Goal: Transaction & Acquisition: Purchase product/service

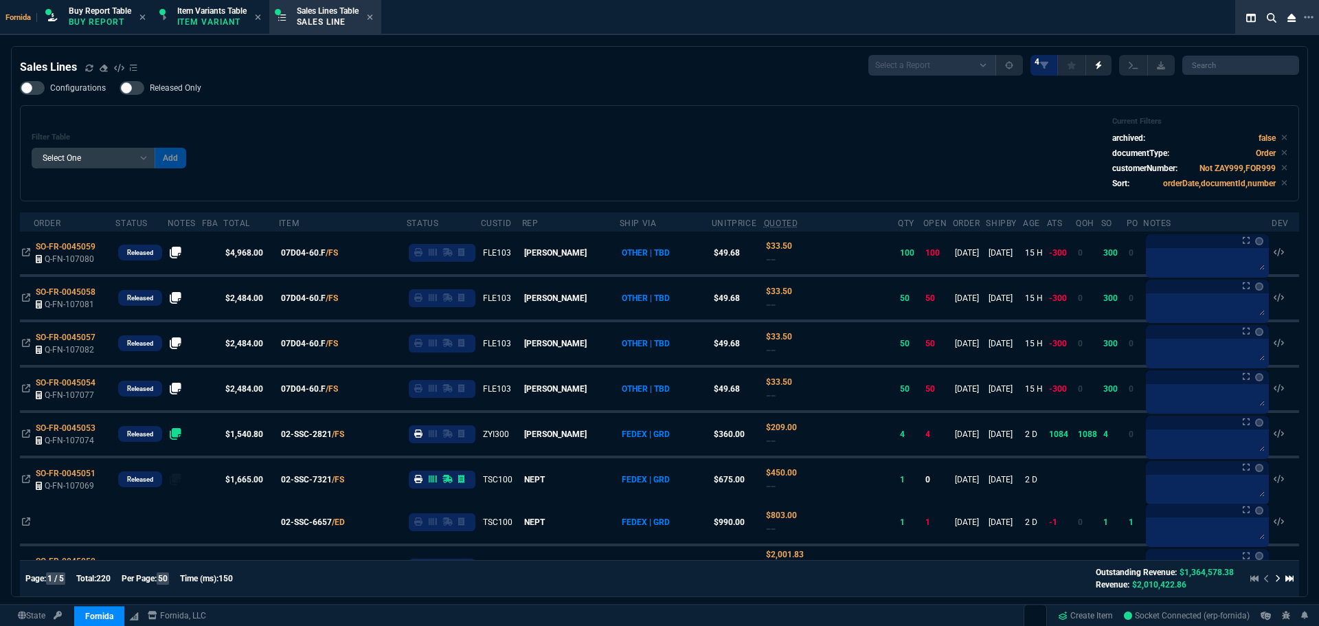
select select "1: BROV"
select select
click at [519, 104] on div "Configurations Released Only Filter Table Select One Add Filter () Age () ATS (…" at bounding box center [659, 141] width 1279 height 120
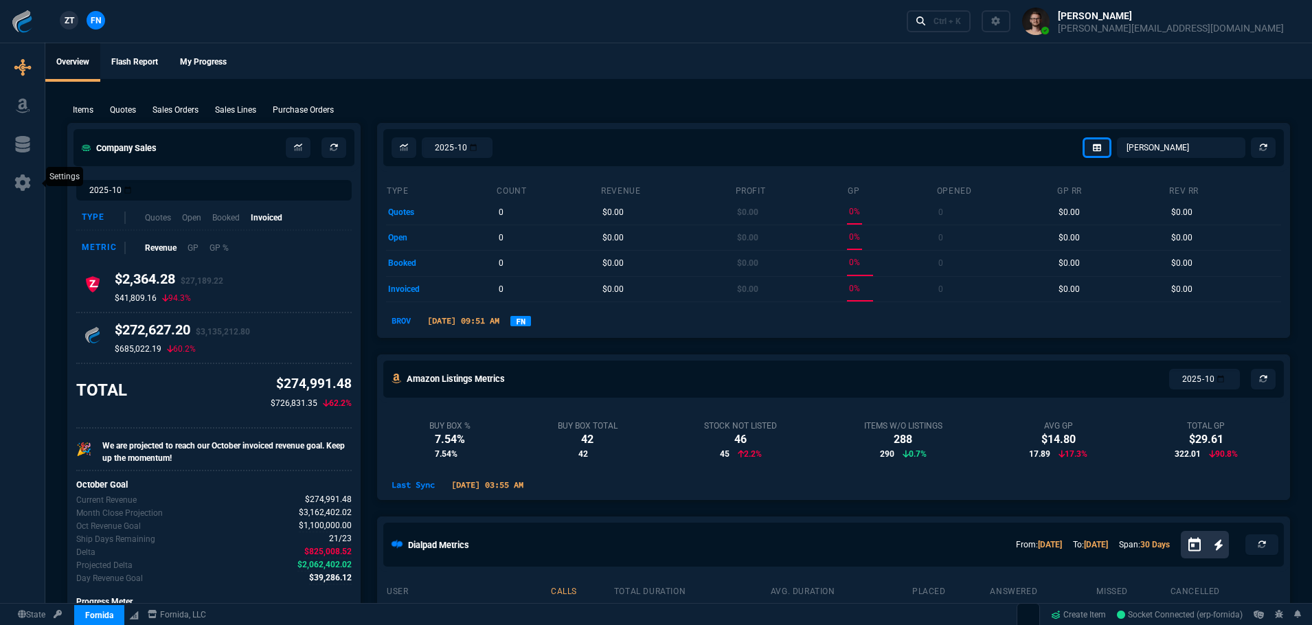
click at [28, 179] on icon at bounding box center [22, 182] width 16 height 16
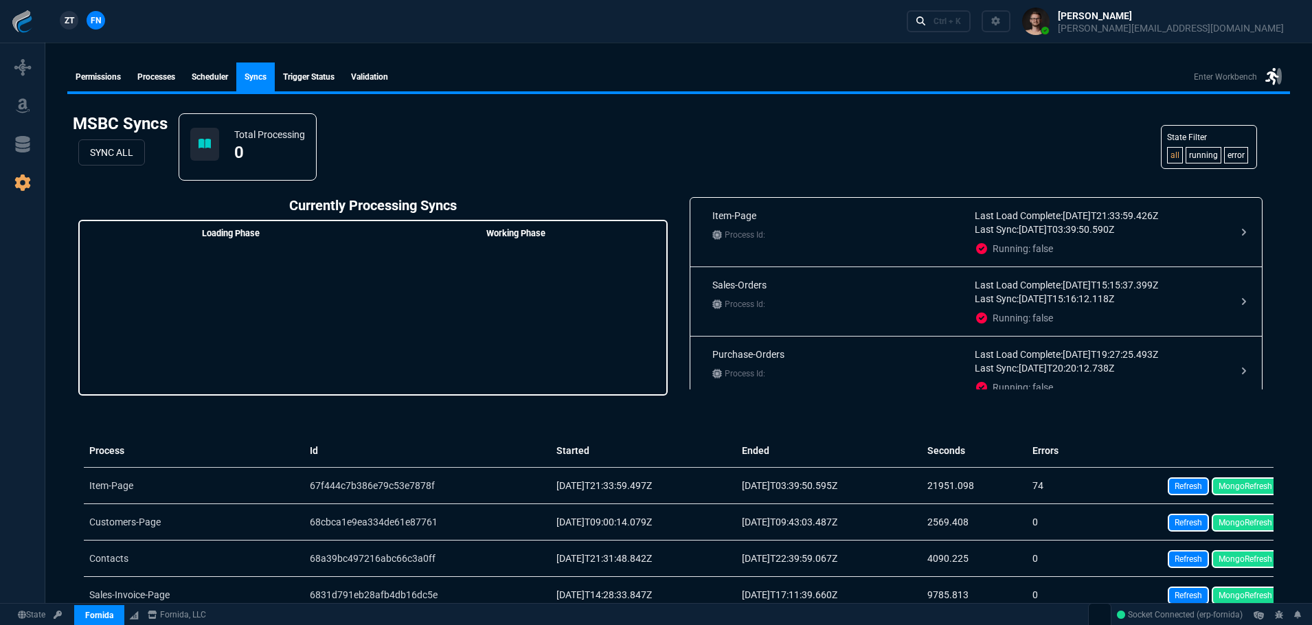
click at [91, 82] on link "Permissions" at bounding box center [98, 77] width 62 height 29
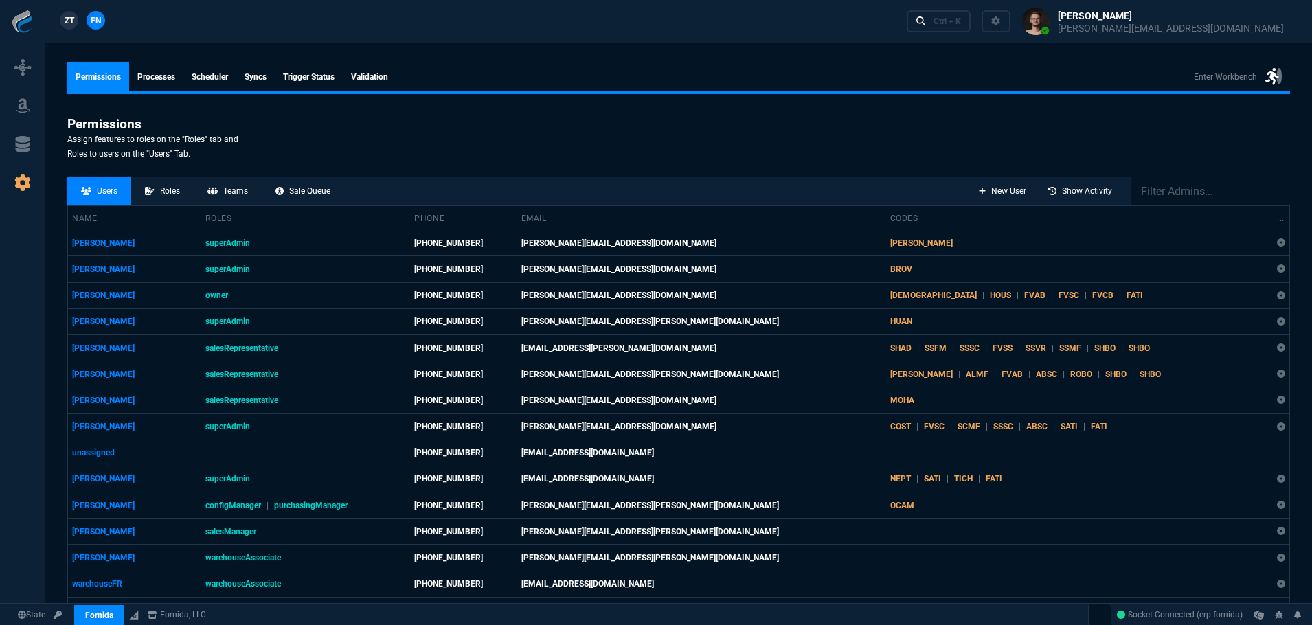
click at [519, 69] on span "Permissions Processes Scheduler syncs Trigger Status Validation Enter Workbench" at bounding box center [678, 77] width 1223 height 29
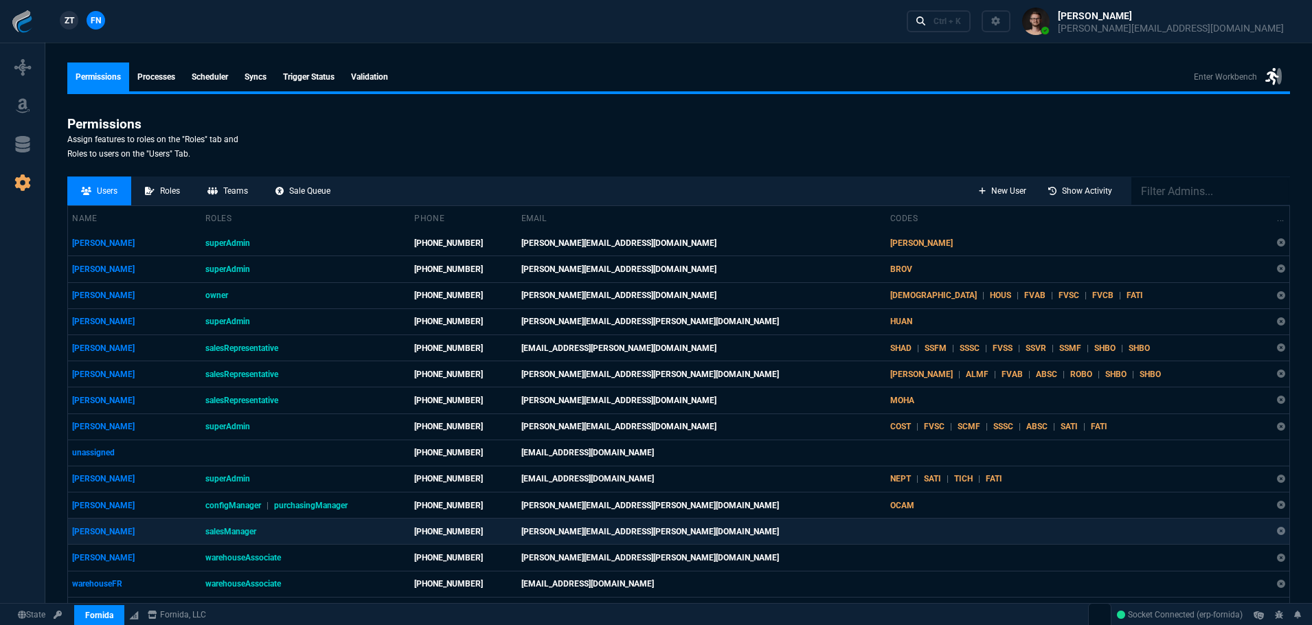
click at [159, 536] on td "[PERSON_NAME]" at bounding box center [135, 532] width 134 height 26
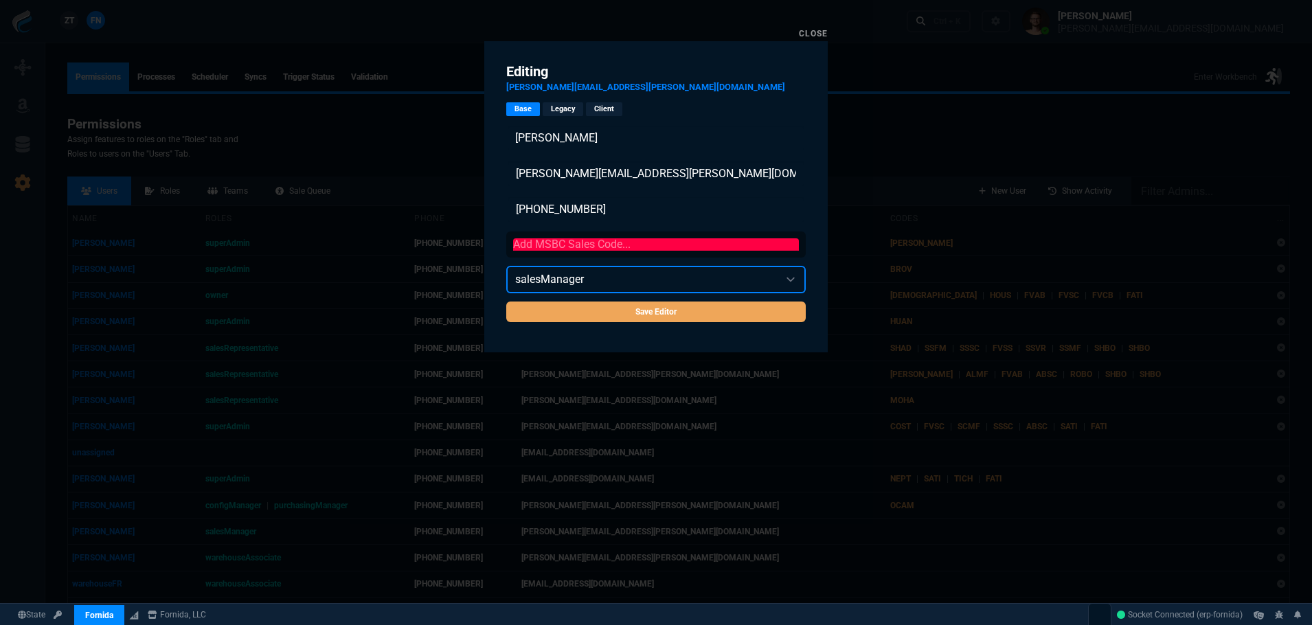
click at [596, 277] on select "accountingClerk accountingManager configManager configurator developer owner pr…" at bounding box center [655, 279] width 299 height 27
select select "superAdmin"
click at [506, 266] on select "accountingClerk accountingManager configManager configurator developer owner pr…" at bounding box center [655, 279] width 299 height 27
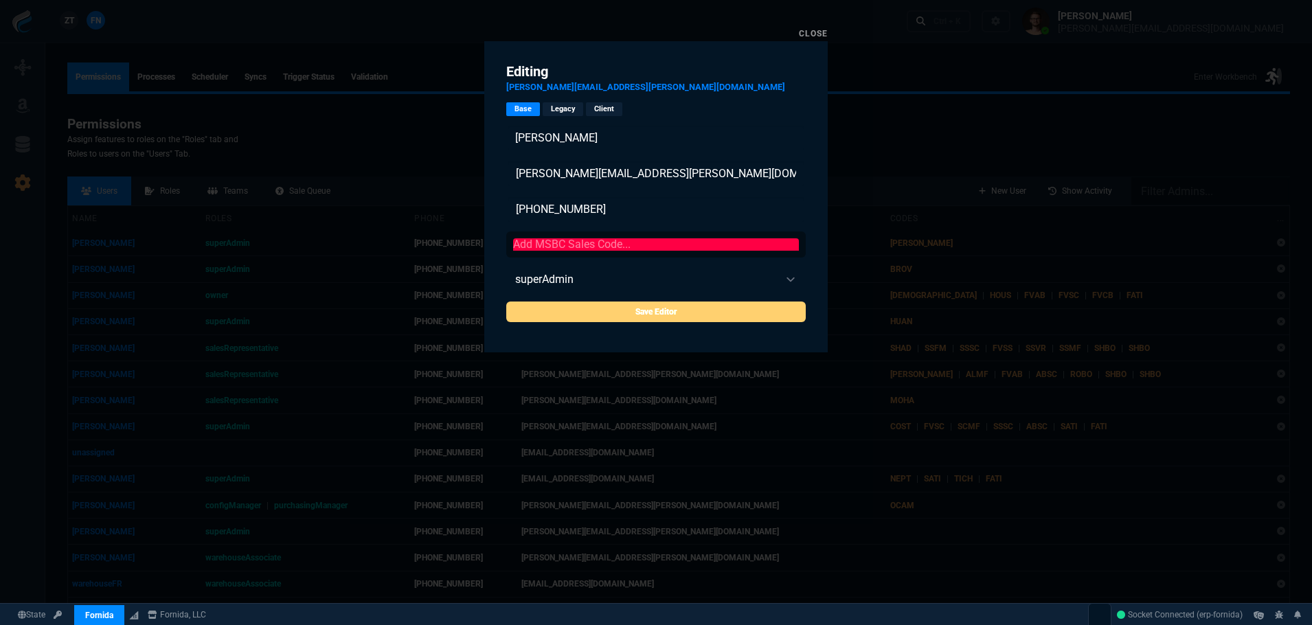
click at [615, 310] on input "Save Editor" at bounding box center [655, 312] width 299 height 21
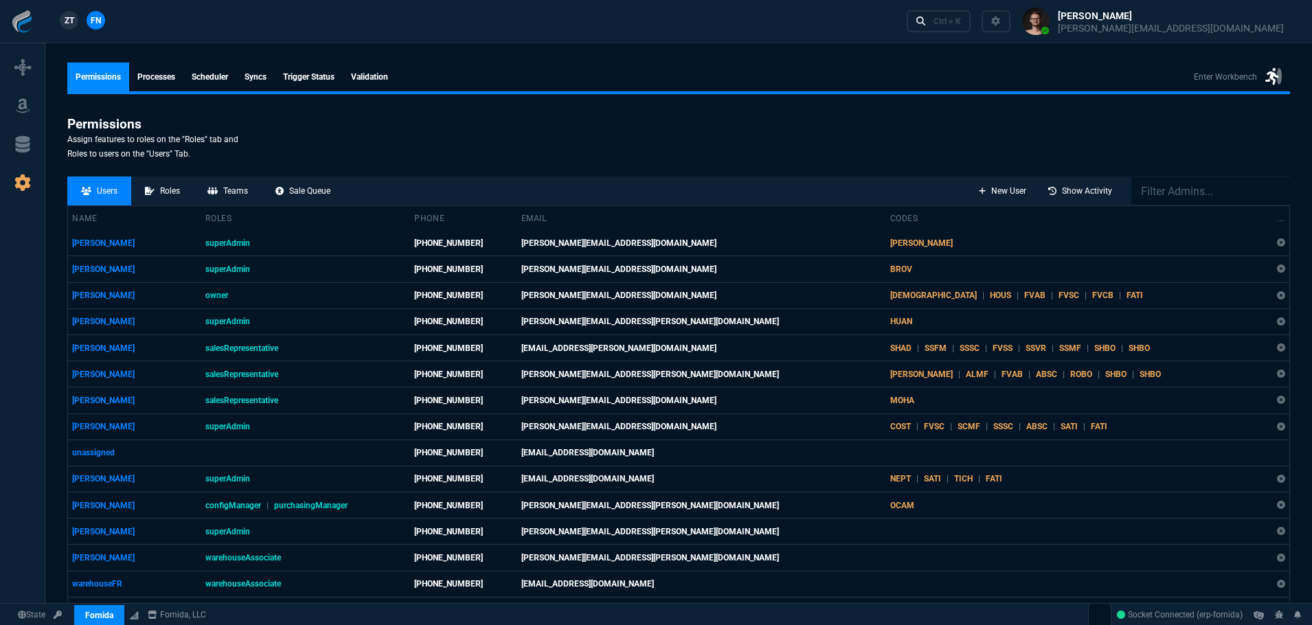
drag, startPoint x: 697, startPoint y: 35, endPoint x: 113, endPoint y: 35, distance: 584.5
click at [696, 35] on div "ZT FN Ctrl + K" at bounding box center [656, 21] width 1312 height 43
click at [16, 63] on icon at bounding box center [22, 67] width 16 height 16
select select "1: BROV"
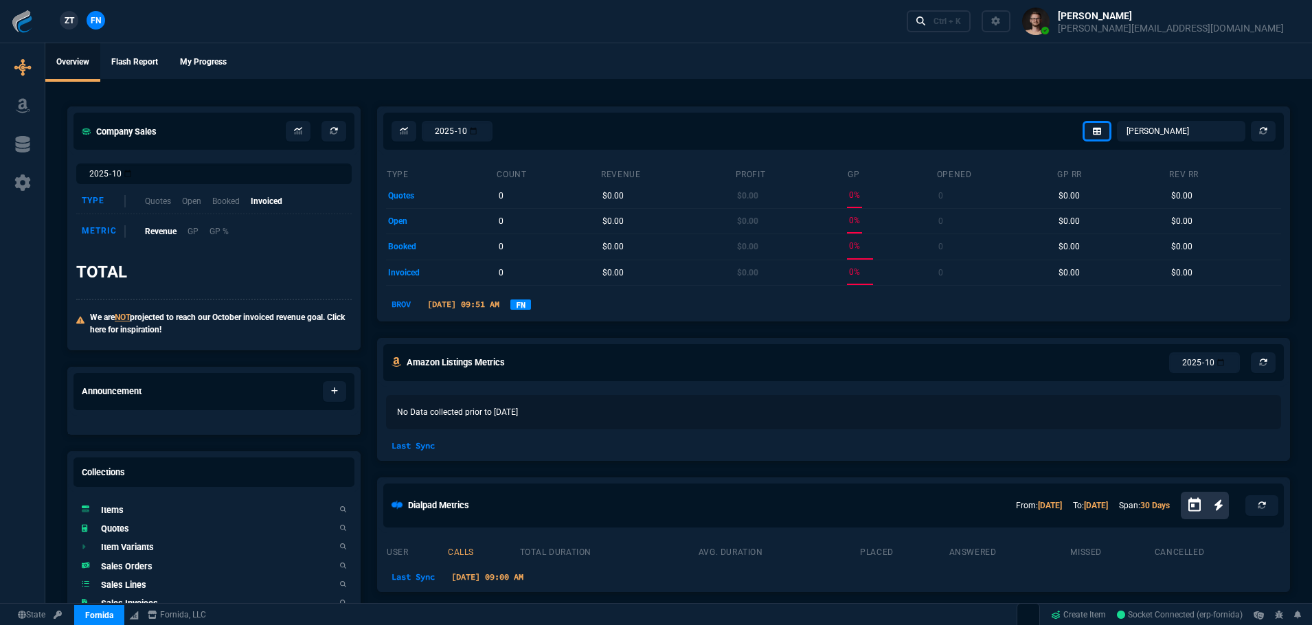
click at [478, 0] on div "ZT FN Ctrl + K" at bounding box center [656, 21] width 1312 height 43
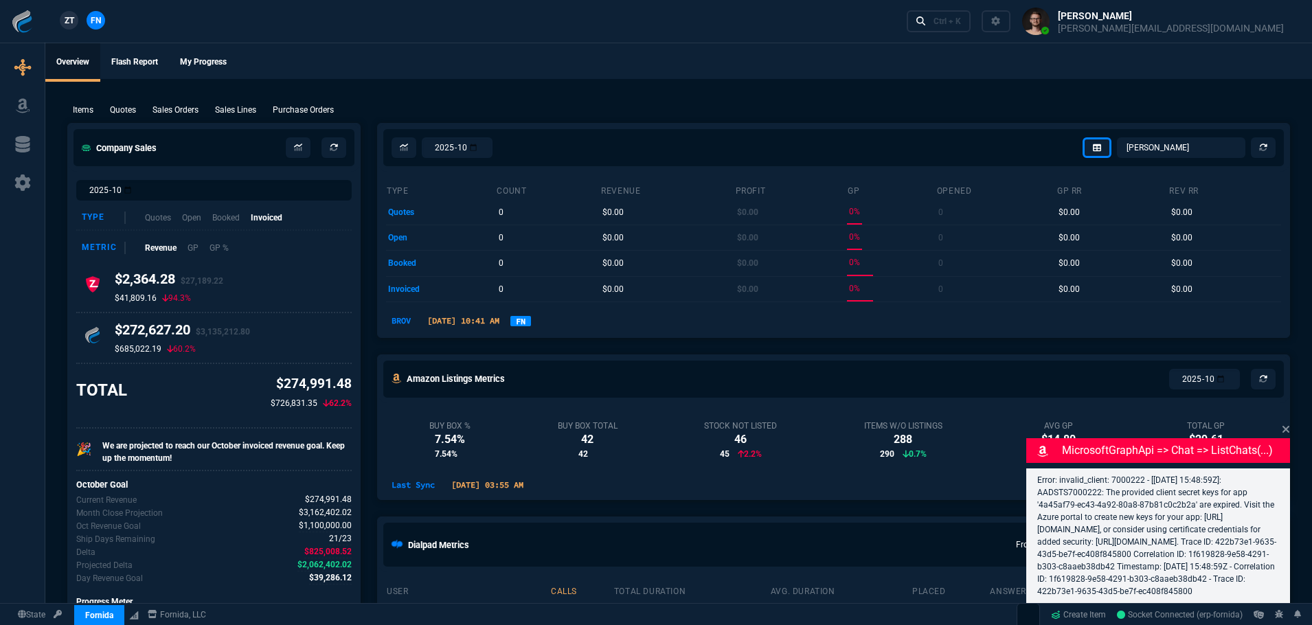
select select
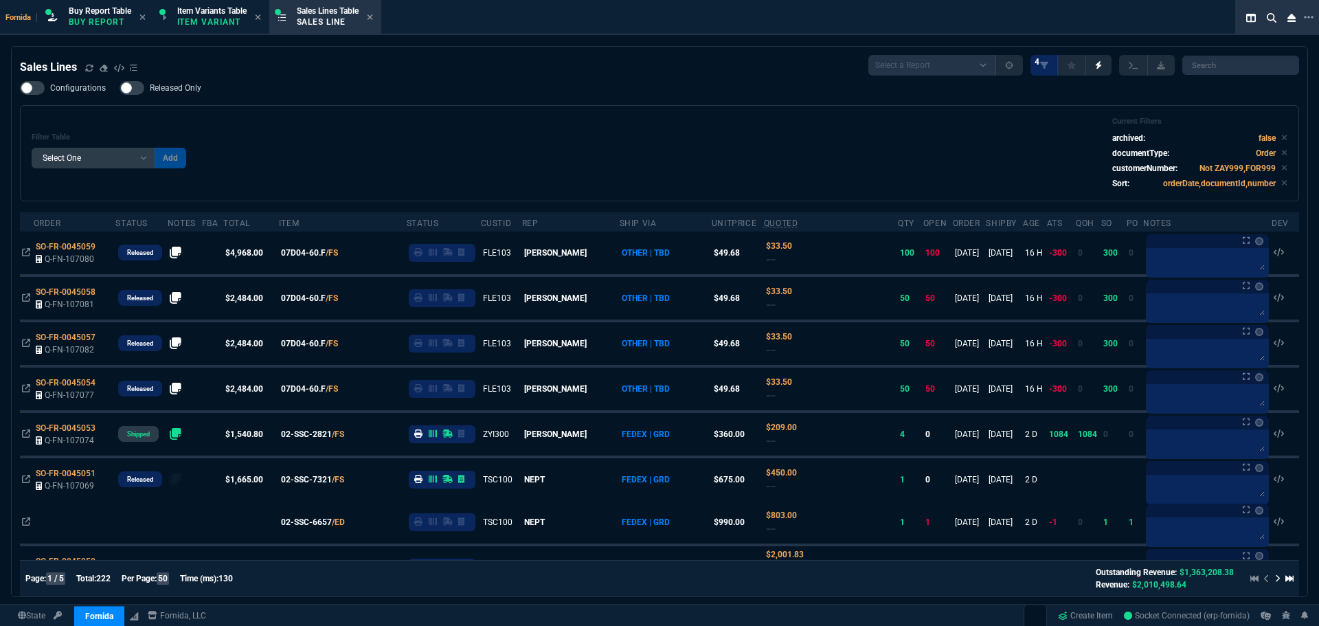
click at [378, 72] on div "Sales Lines Select a Report NEW QUERY SonicWall Sale AMZ (MTD) NEW QUERY INS100…" at bounding box center [659, 65] width 1279 height 21
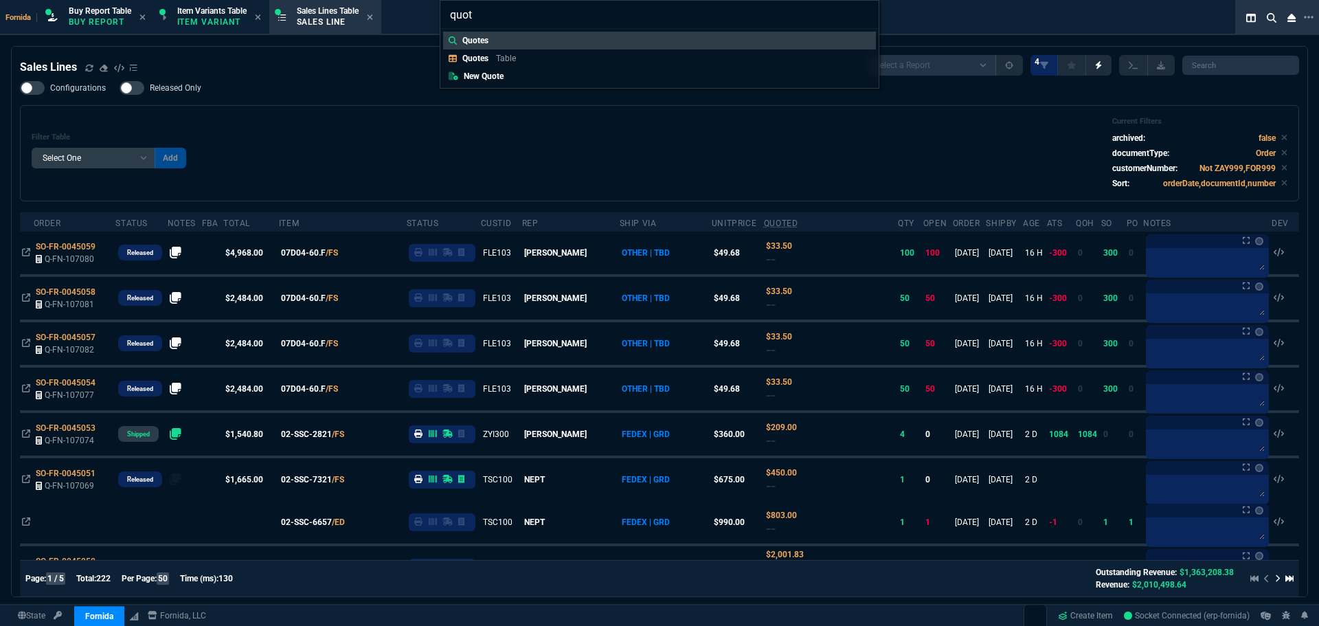
type input "quote"
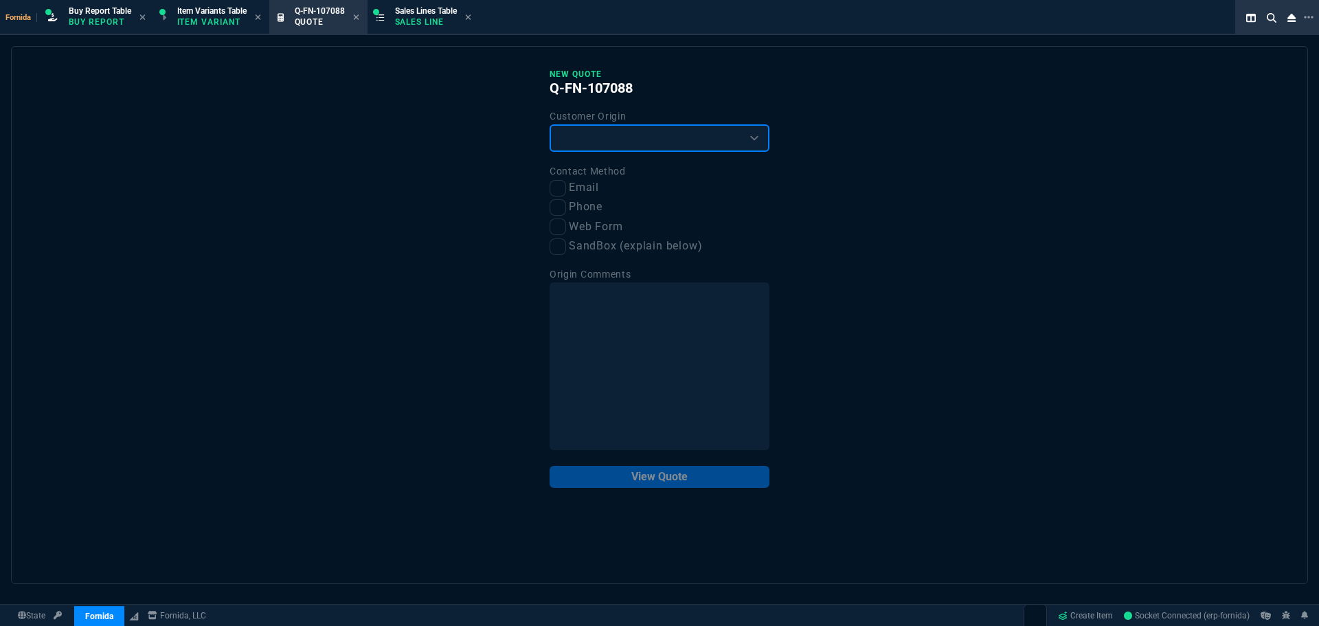
drag, startPoint x: 607, startPoint y: 135, endPoint x: 607, endPoint y: 149, distance: 14.4
click at [607, 135] on select "Existing Customer Amazon Lead (first order) Website Lead (first order) Called (…" at bounding box center [660, 137] width 220 height 27
select select "existing"
click at [550, 125] on select "Existing Customer Amazon Lead (first order) Website Lead (first order) Called (…" at bounding box center [660, 137] width 220 height 27
drag, startPoint x: 584, startPoint y: 181, endPoint x: 629, endPoint y: 235, distance: 70.2
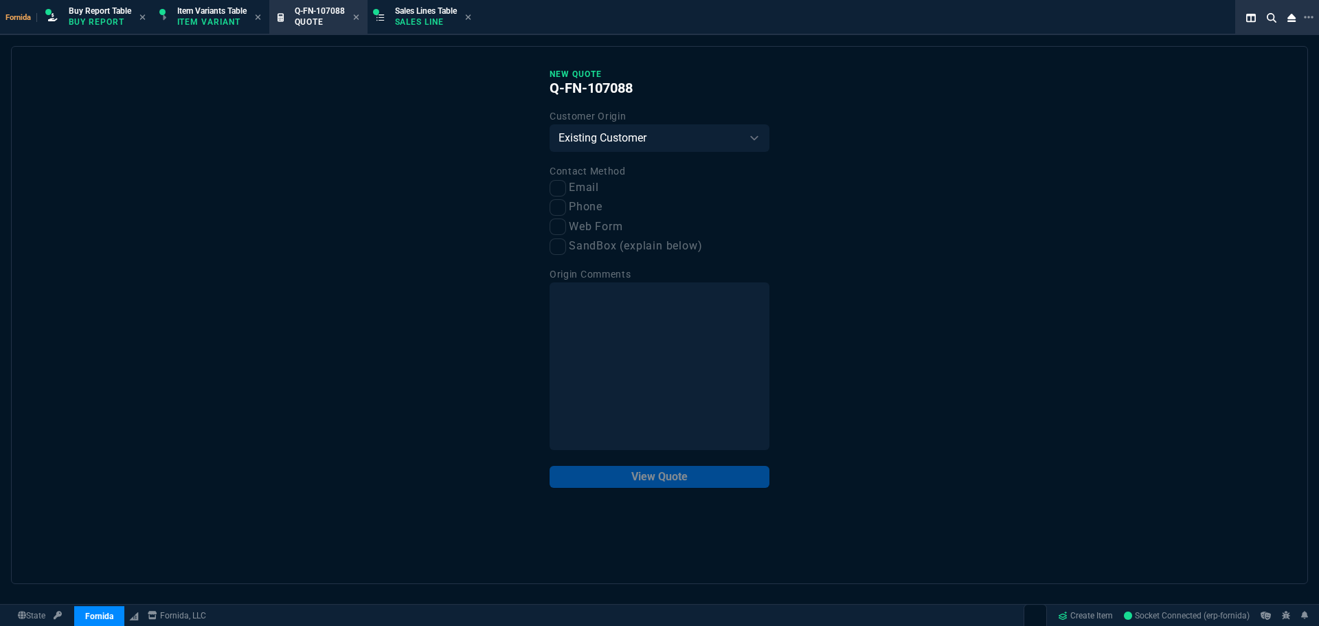
click at [582, 182] on label "Email" at bounding box center [660, 187] width 220 height 17
click at [566, 182] on input "Email" at bounding box center [558, 188] width 16 height 16
checkbox input "true"
click at [671, 475] on button "View Quote" at bounding box center [660, 477] width 220 height 22
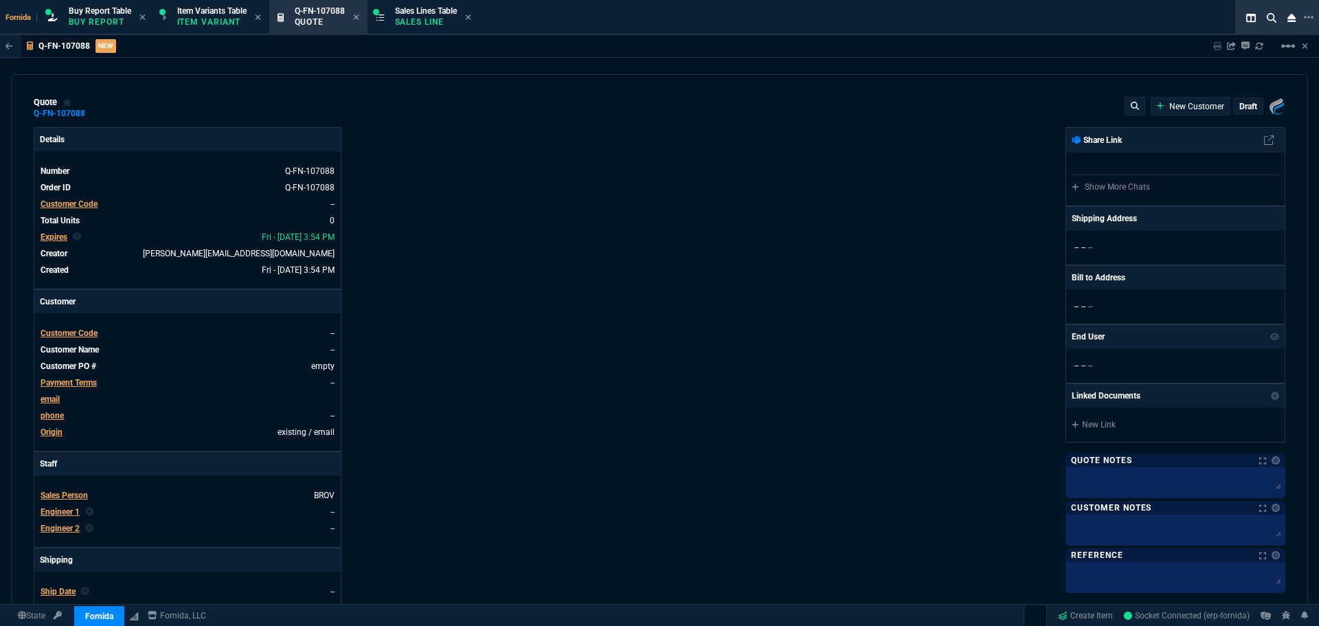
click at [82, 208] on span "Customer Code" at bounding box center [69, 204] width 57 height 10
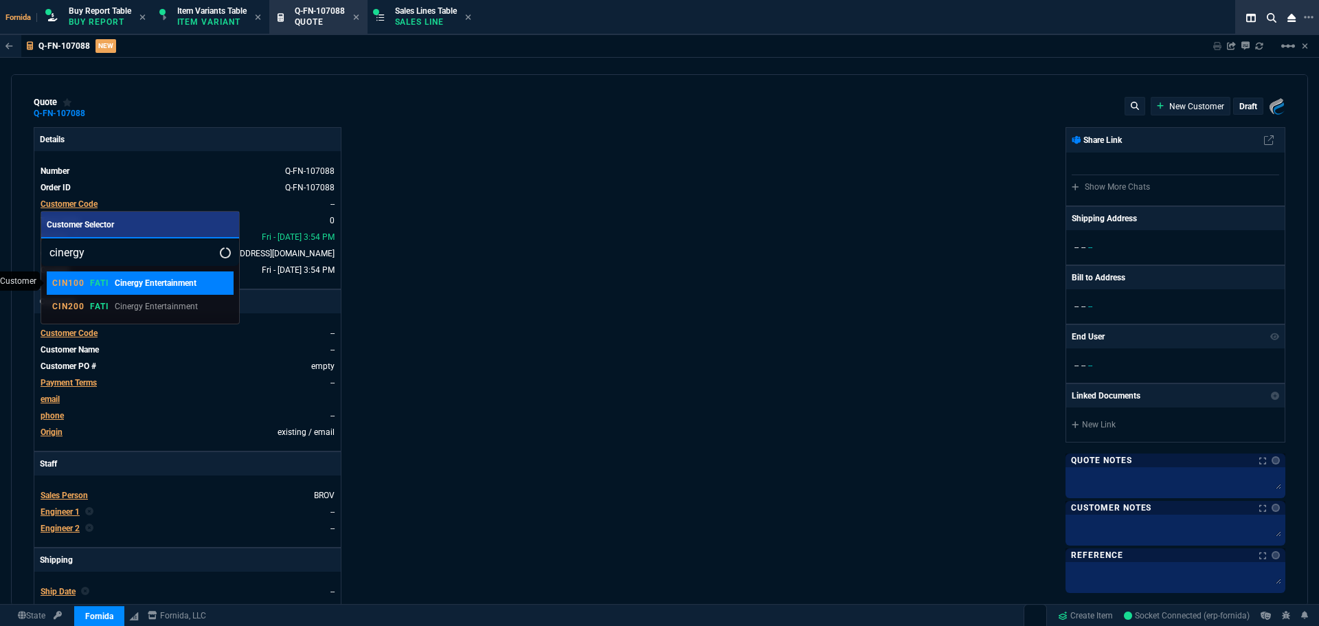
type input "cinergy"
click at [158, 288] on p "Cinergy Entertainment" at bounding box center [156, 283] width 82 height 12
click at [562, 416] on div "Details Number Q-FN-107088 Order ID Q-FN-107088 Customer Code -- Total Units 0 …" at bounding box center [347, 481] width 626 height 709
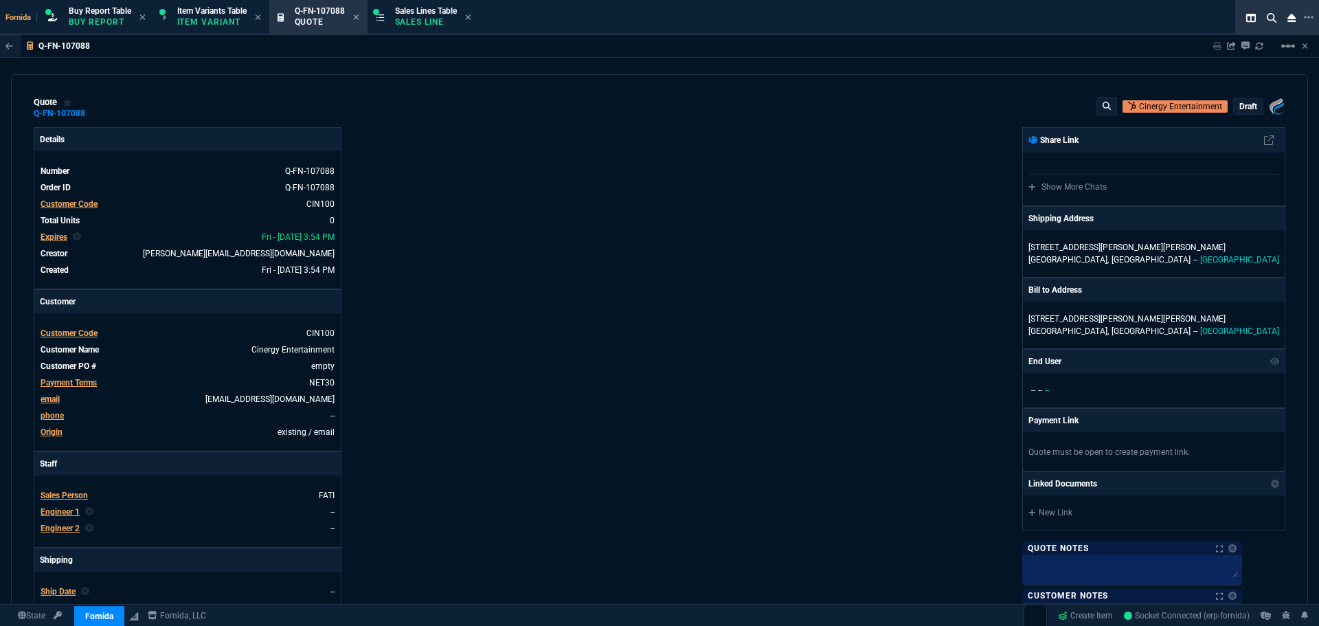
drag, startPoint x: 716, startPoint y: 367, endPoint x: 644, endPoint y: 363, distance: 72.9
click at [716, 366] on div "Fornida, LLC [STREET_ADDRESS] Share Link Show More Chats Shipping Address [STRE…" at bounding box center [972, 481] width 626 height 709
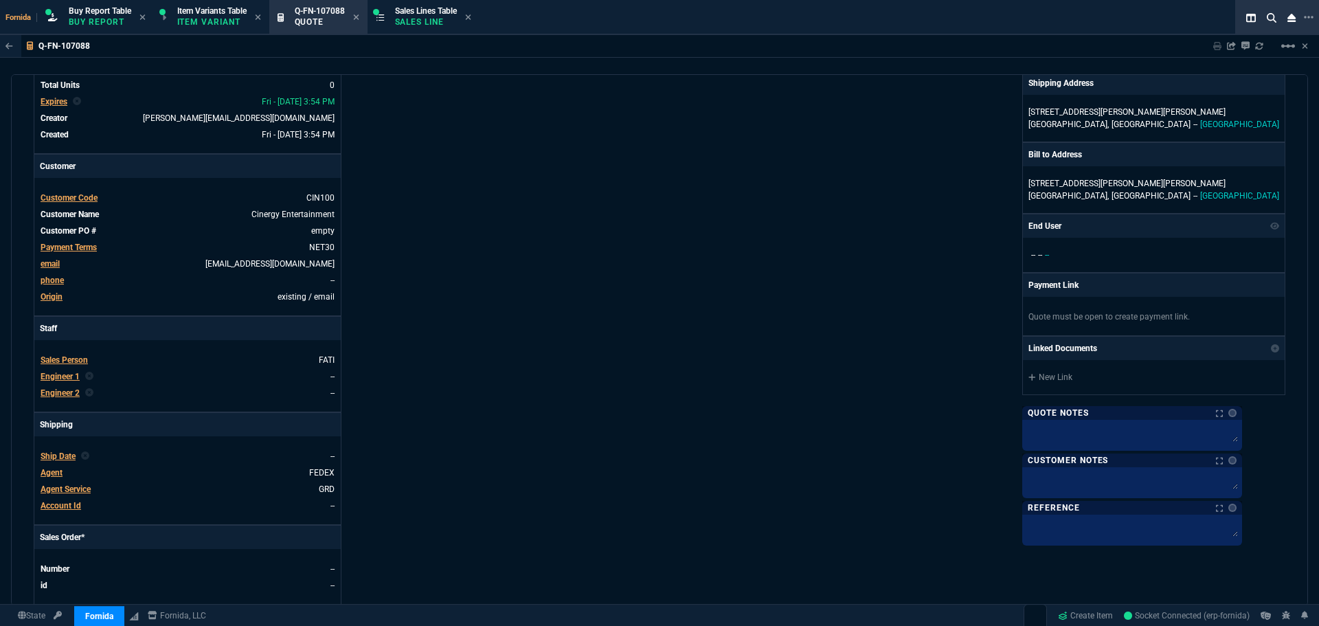
scroll to position [206, 0]
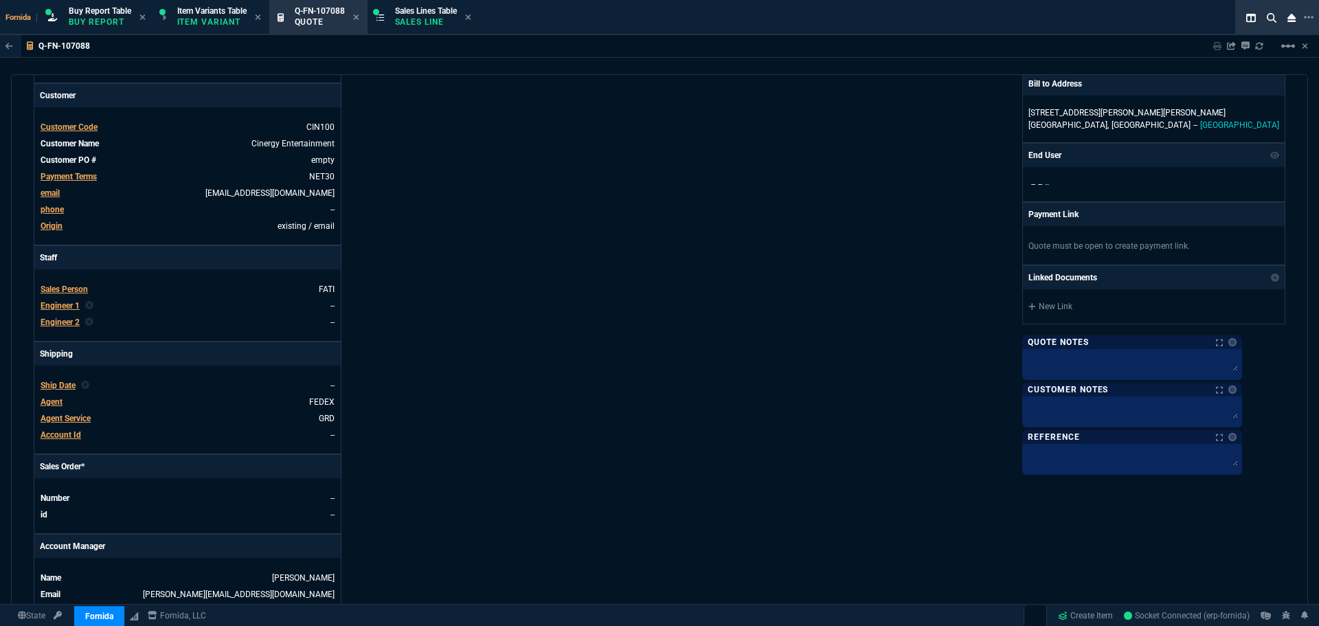
click at [59, 306] on span "Engineer 1" at bounding box center [60, 306] width 39 height 10
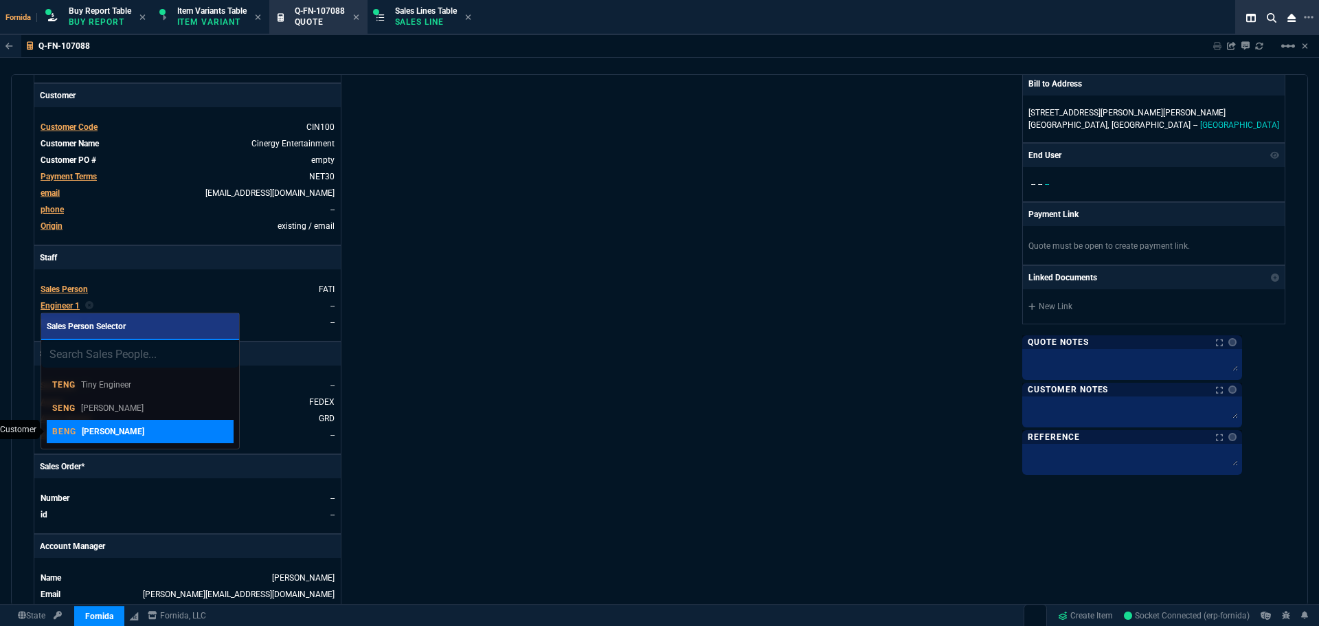
click at [124, 430] on p "[PERSON_NAME]" at bounding box center [113, 431] width 63 height 12
click at [679, 360] on div "Fornida, LLC [STREET_ADDRESS] Share Link Show More Chats Shipping Address [STRE…" at bounding box center [972, 275] width 626 height 709
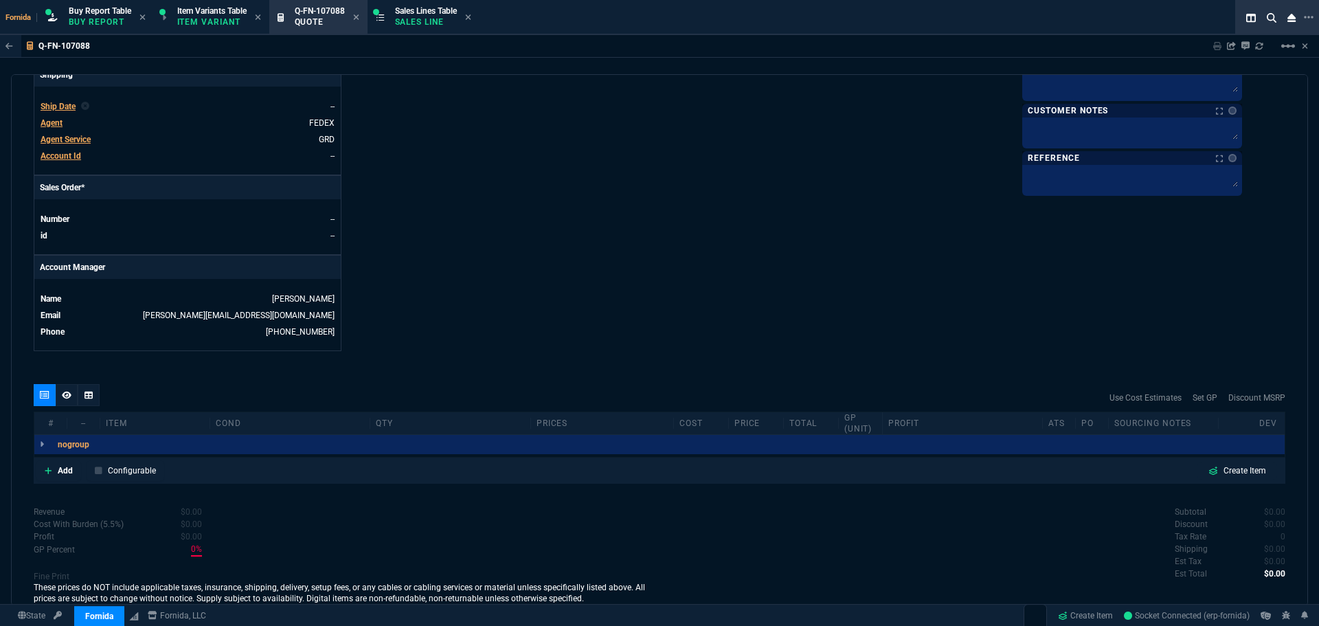
scroll to position [554, 0]
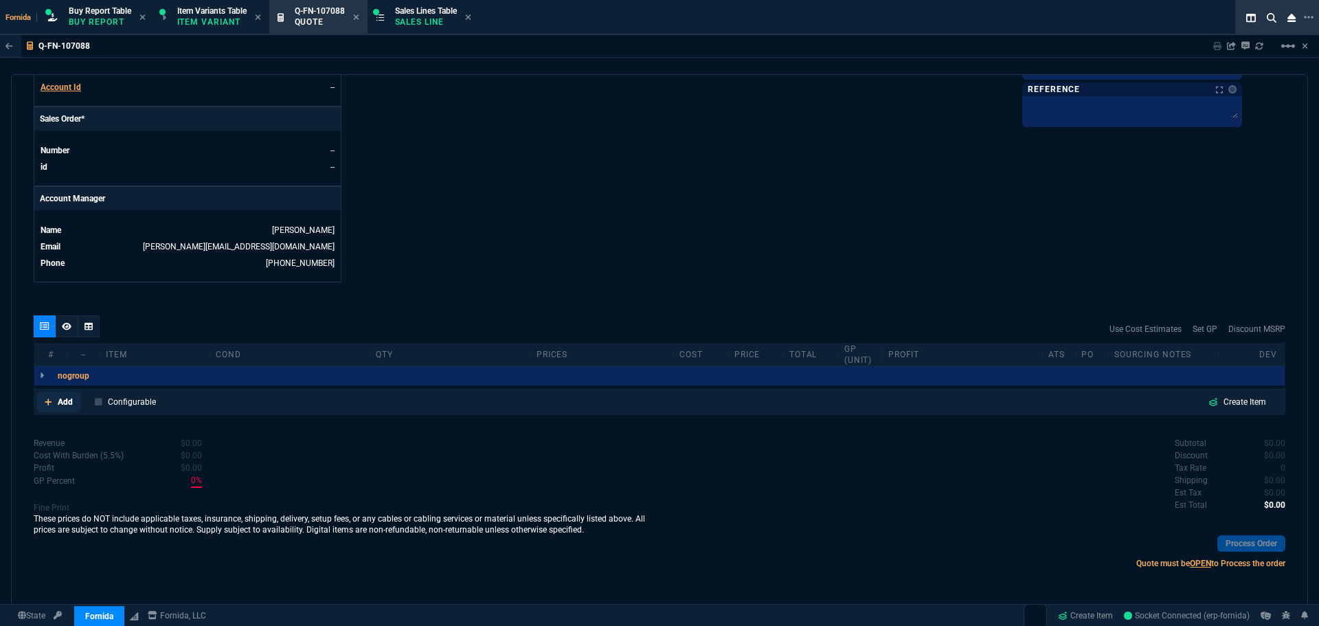
click at [65, 408] on p "Add" at bounding box center [65, 402] width 15 height 12
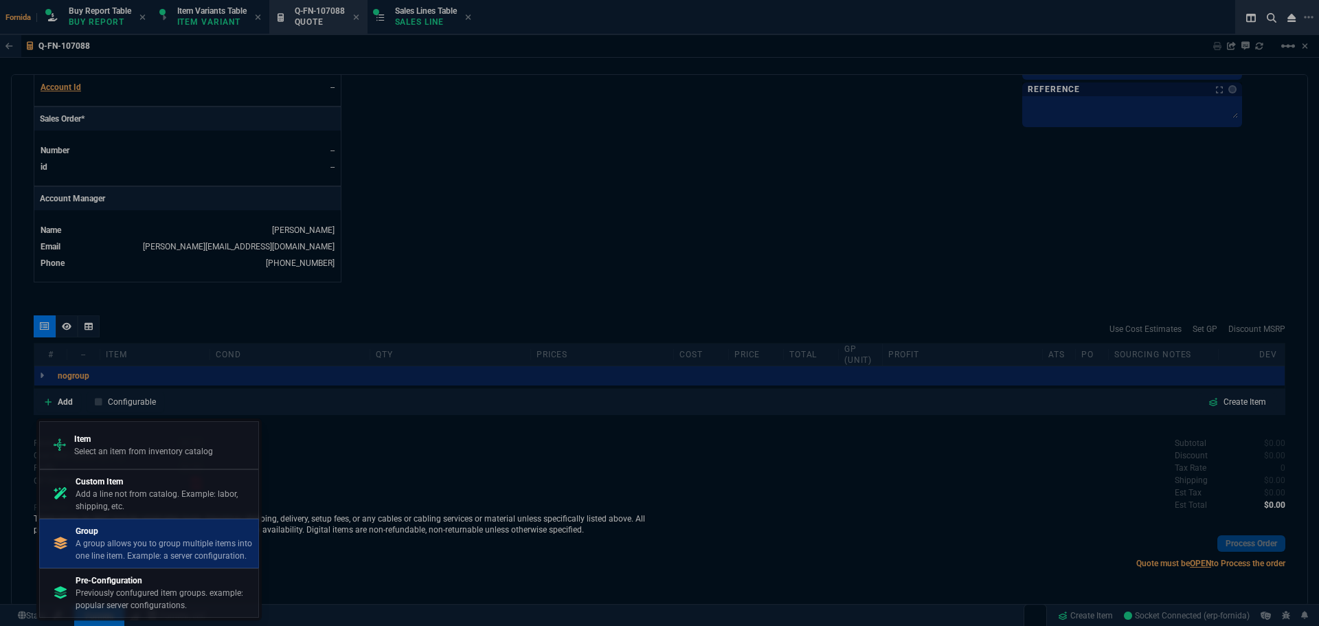
click at [133, 541] on p "A group allows you to group multiple items into one line item. Example: a serve…" at bounding box center [164, 549] width 177 height 25
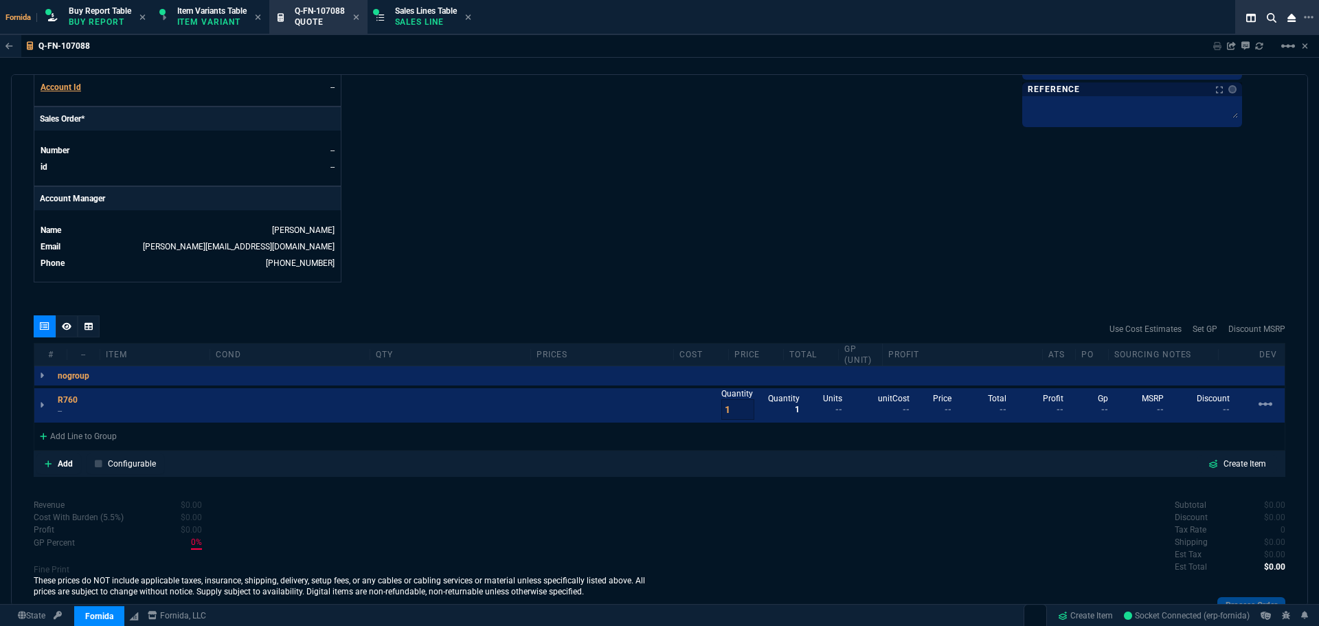
click at [0, 0] on icon at bounding box center [0, 0] width 0 height 0
click at [78, 415] on p "--" at bounding box center [77, 410] width 39 height 11
click at [116, 435] on div "Add Line to Group" at bounding box center [78, 434] width 88 height 25
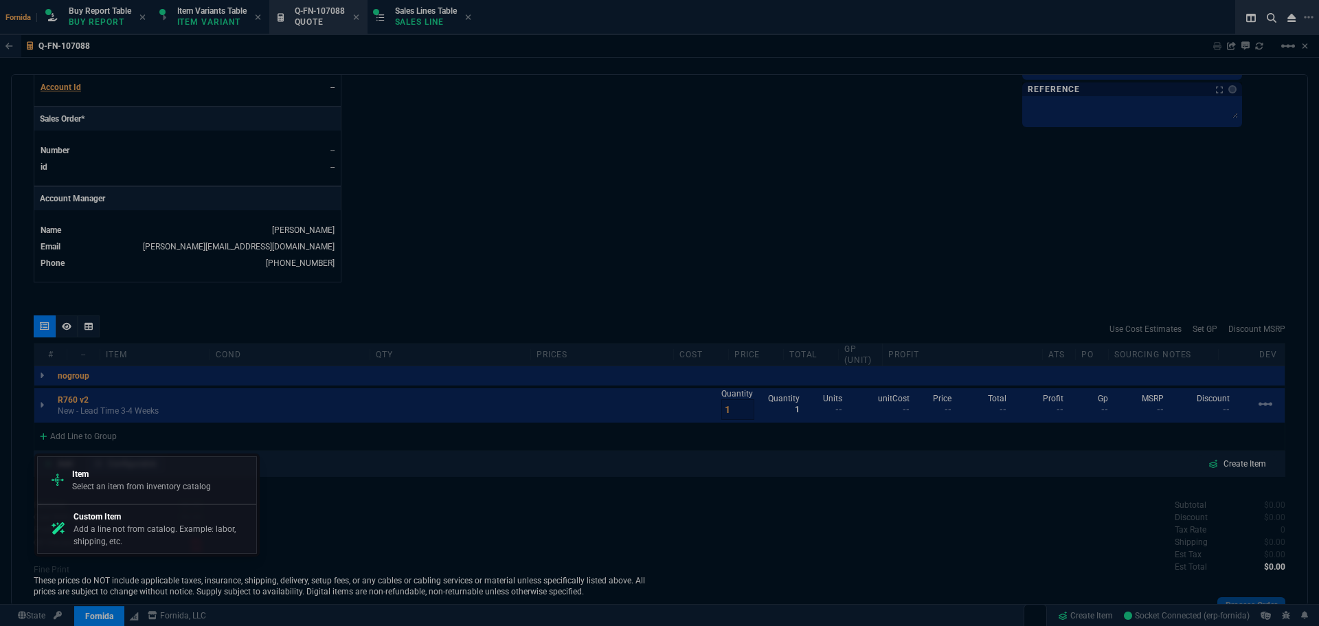
click at [132, 468] on p "Item" at bounding box center [141, 474] width 139 height 12
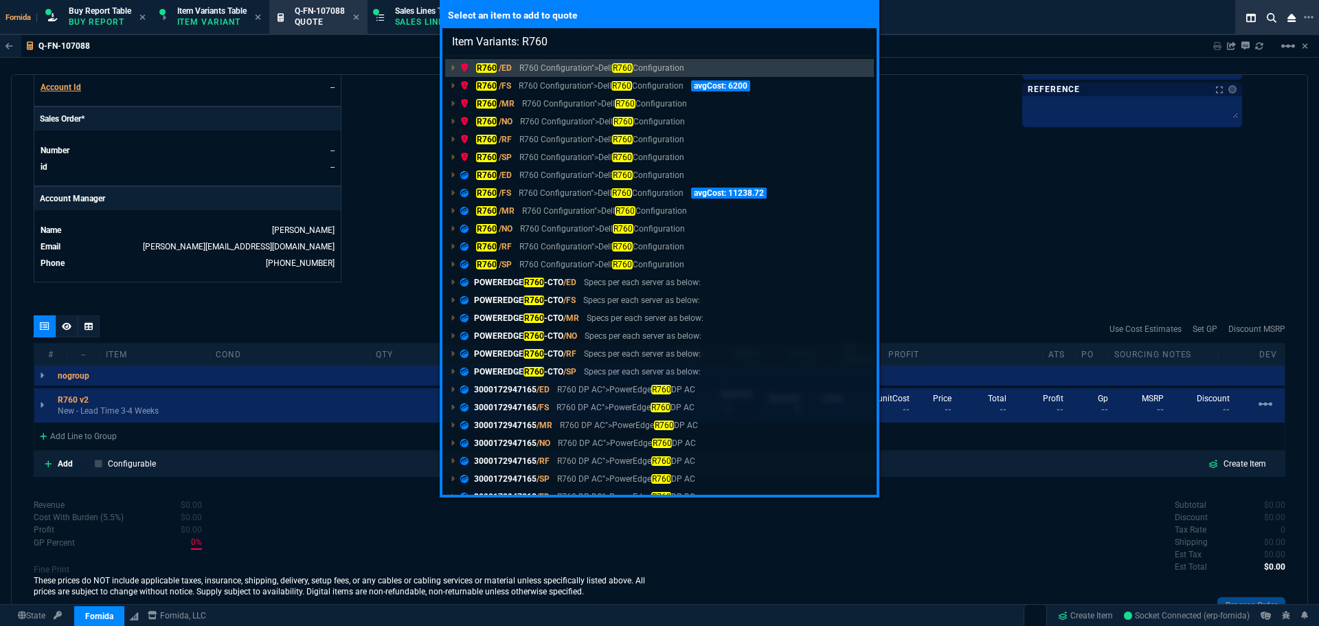
type input "Item Variants: R760"
click at [534, 195] on p "R760 Configuration">Dell R760 Configuration" at bounding box center [601, 193] width 164 height 12
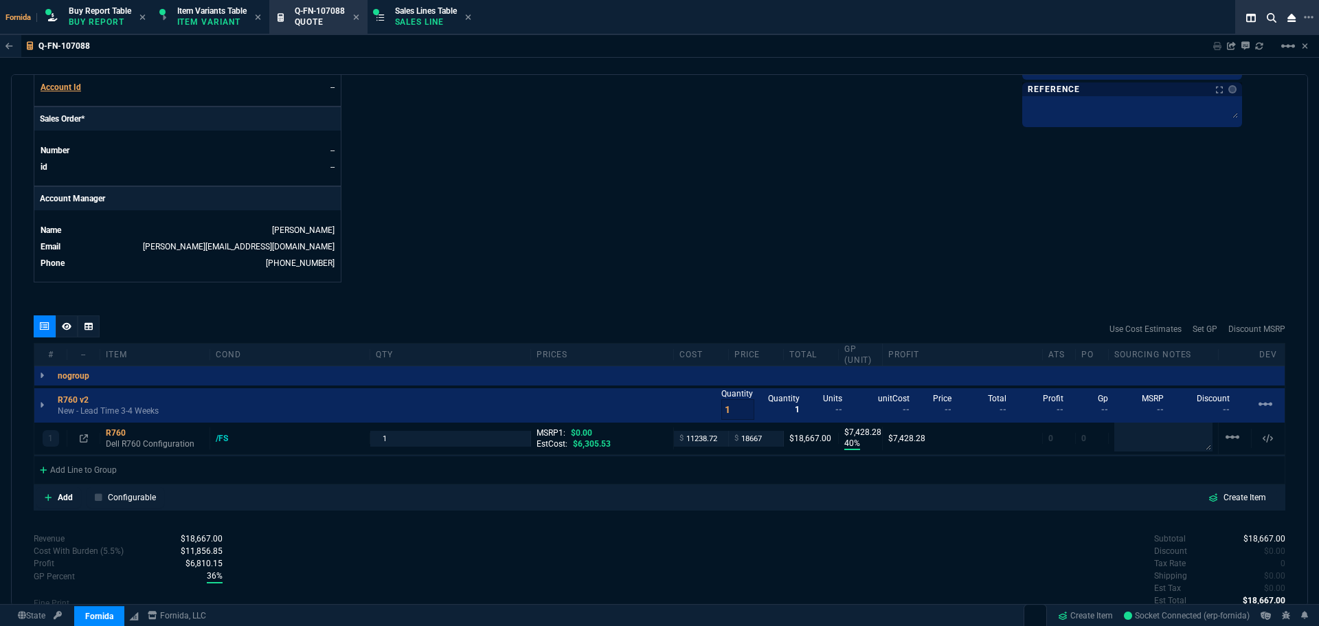
type input "40"
type input "7428"
click at [138, 492] on p "Configurable" at bounding box center [132, 497] width 48 height 12
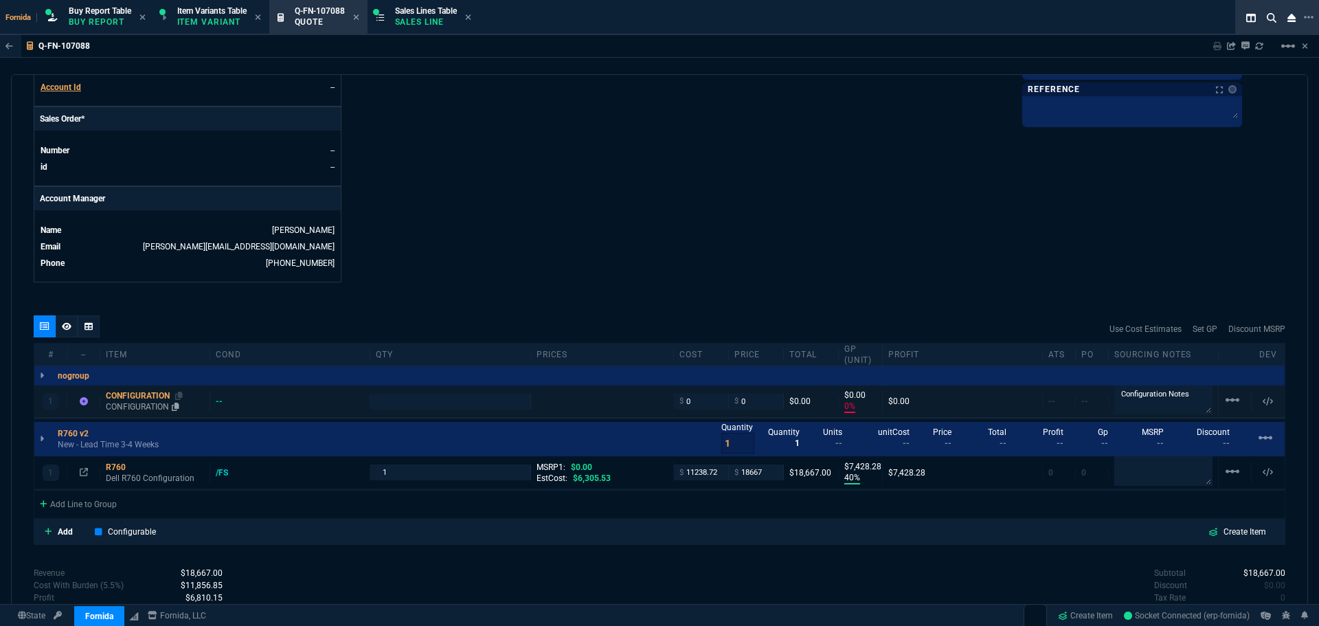
type input "0"
drag, startPoint x: 133, startPoint y: 406, endPoint x: 146, endPoint y: 482, distance: 76.8
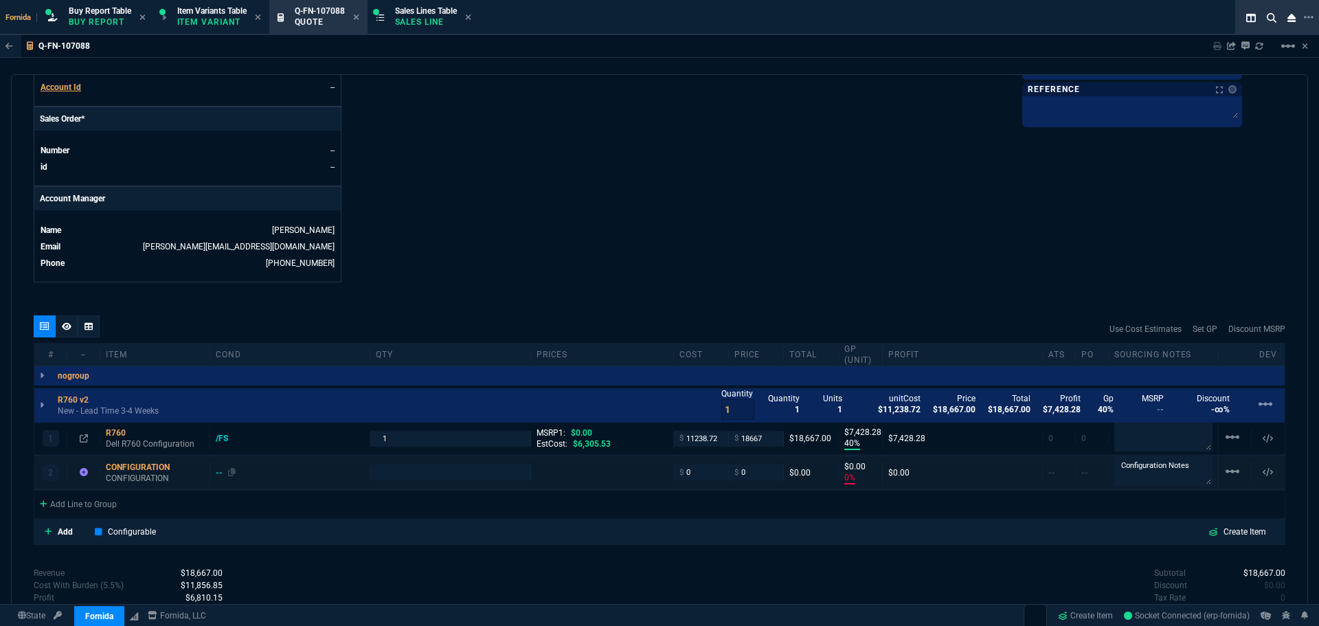
scroll to position [683, 0]
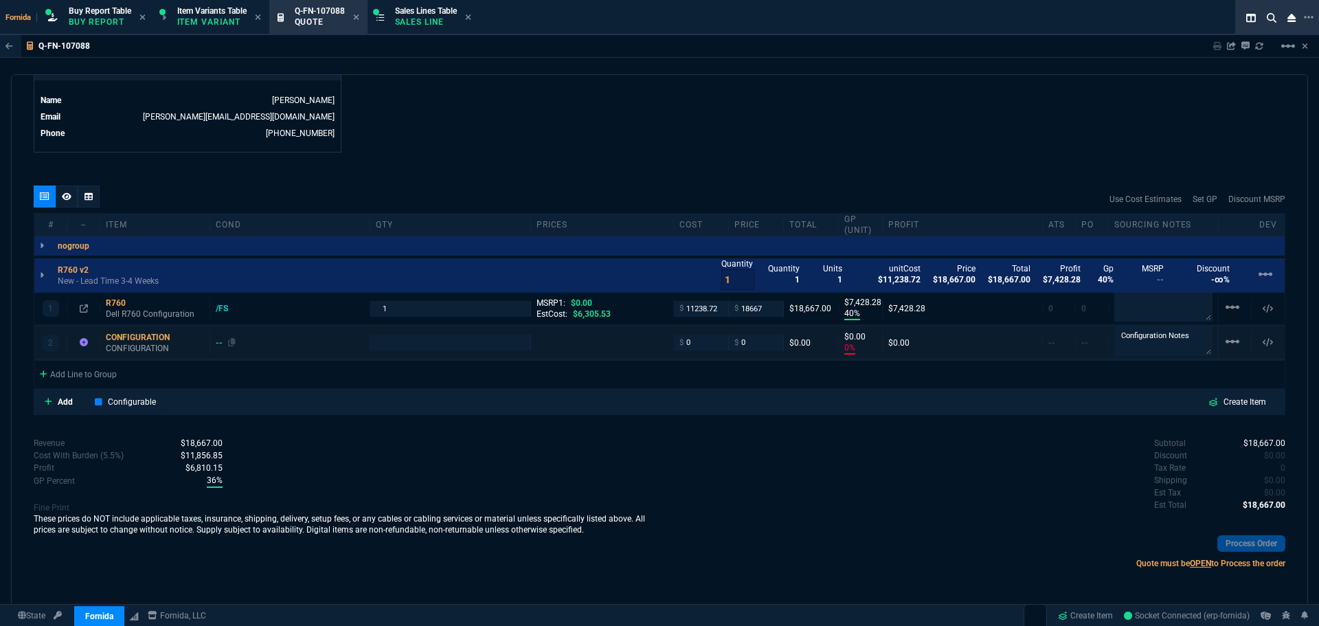
type input "0"
click at [141, 317] on p "Dell R760 Configuration" at bounding box center [155, 315] width 98 height 22
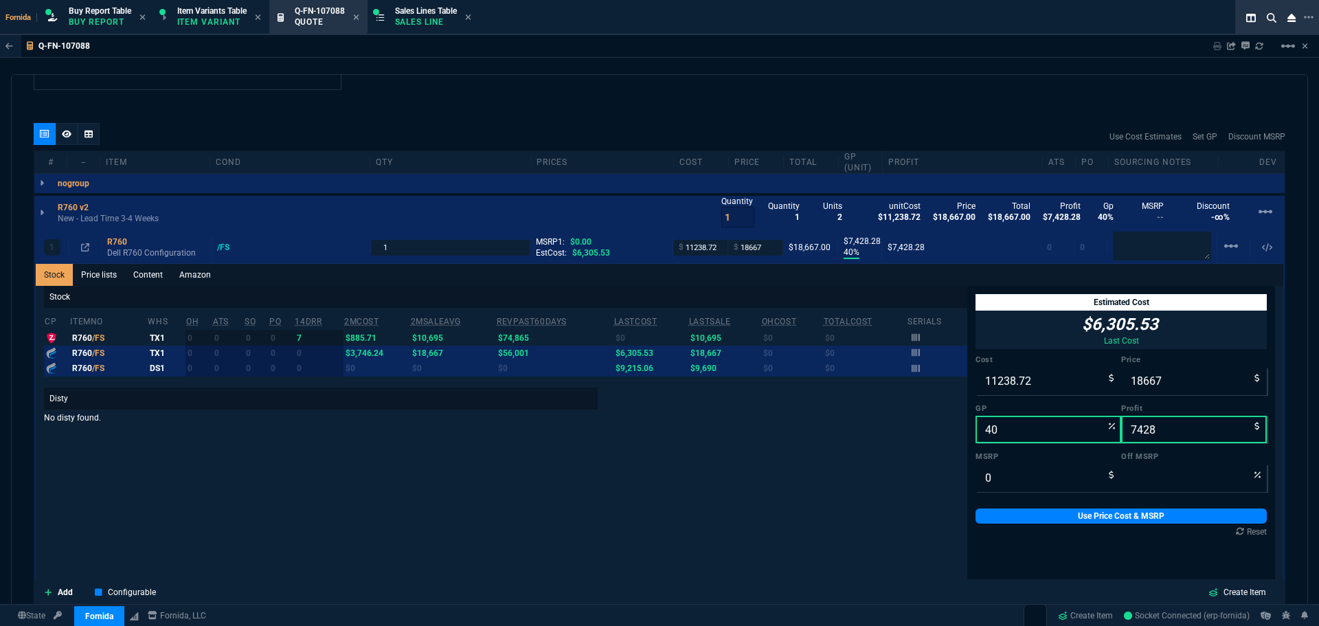
scroll to position [821, 0]
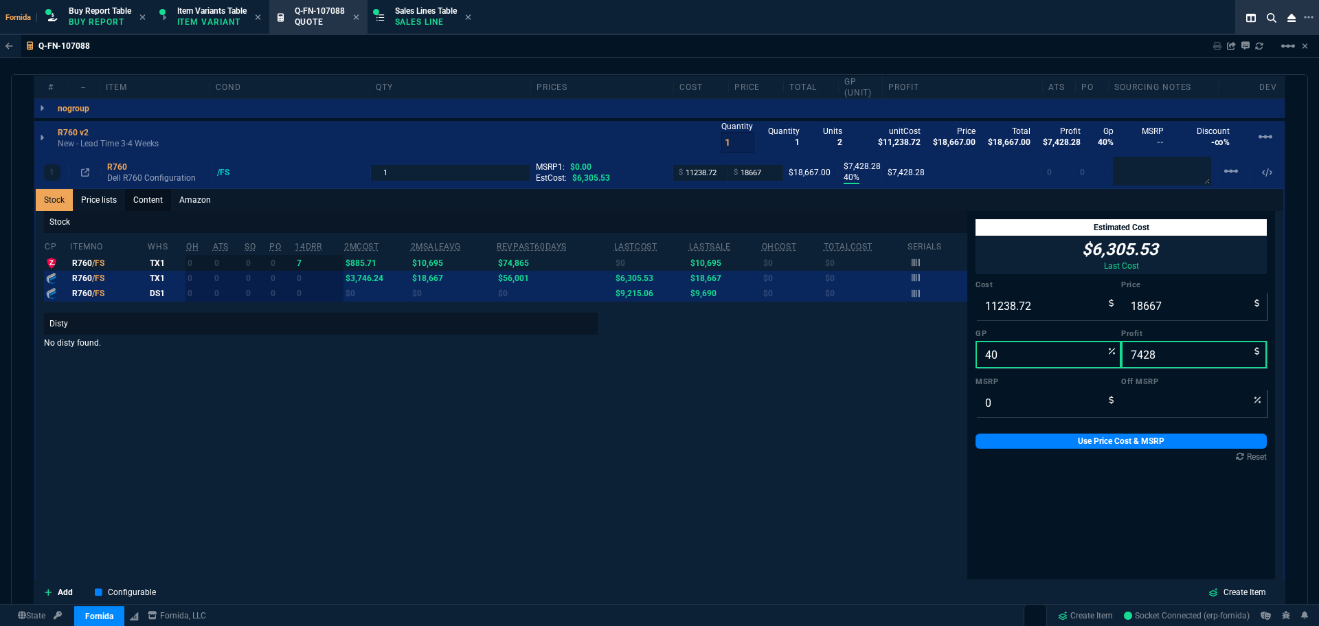
click at [134, 206] on link "Content" at bounding box center [148, 200] width 46 height 22
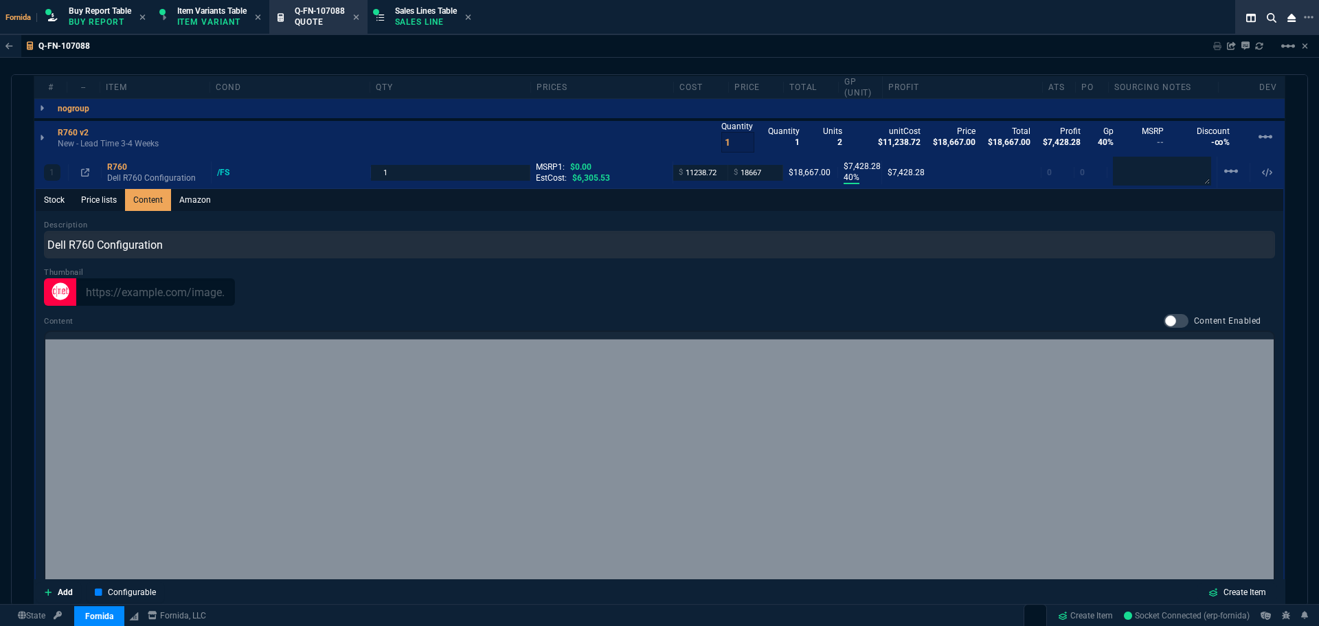
click at [1170, 317] on div at bounding box center [1176, 321] width 25 height 14
checkbox input "true"
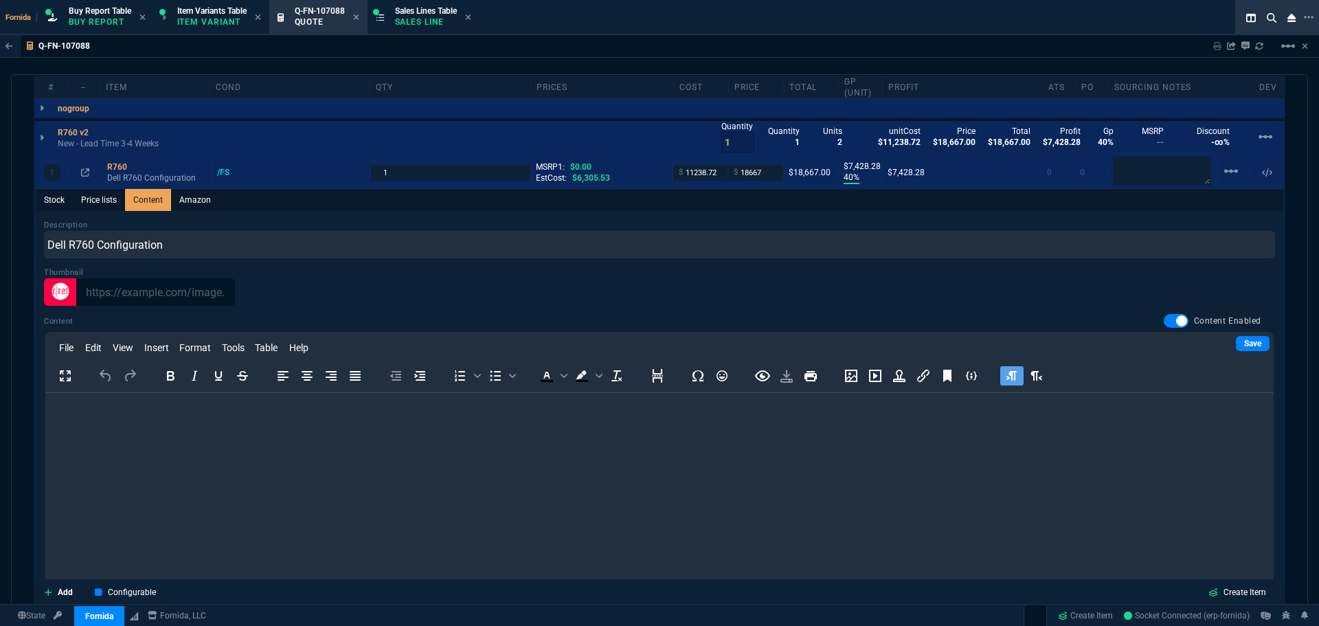
scroll to position [0, 0]
click at [1227, 352] on div "File Edit View Insert Format Tools Table Help" at bounding box center [659, 348] width 1228 height 27
type input "1"
click at [916, 430] on html at bounding box center [659, 411] width 1228 height 37
click at [1236, 344] on link "Save" at bounding box center [1253, 343] width 34 height 15
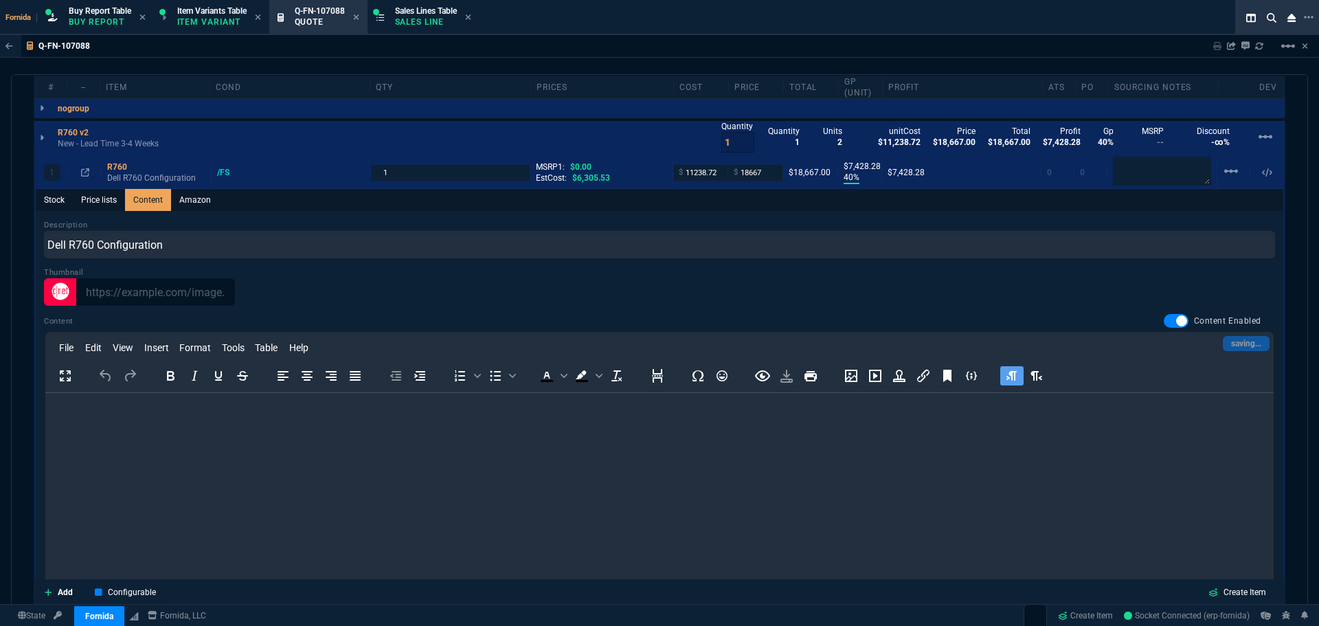
drag, startPoint x: 1011, startPoint y: 506, endPoint x: 1221, endPoint y: 769, distance: 335.8
click at [1011, 430] on html at bounding box center [659, 411] width 1228 height 37
click at [933, 430] on html at bounding box center [659, 411] width 1228 height 37
click at [995, 430] on html at bounding box center [659, 411] width 1228 height 37
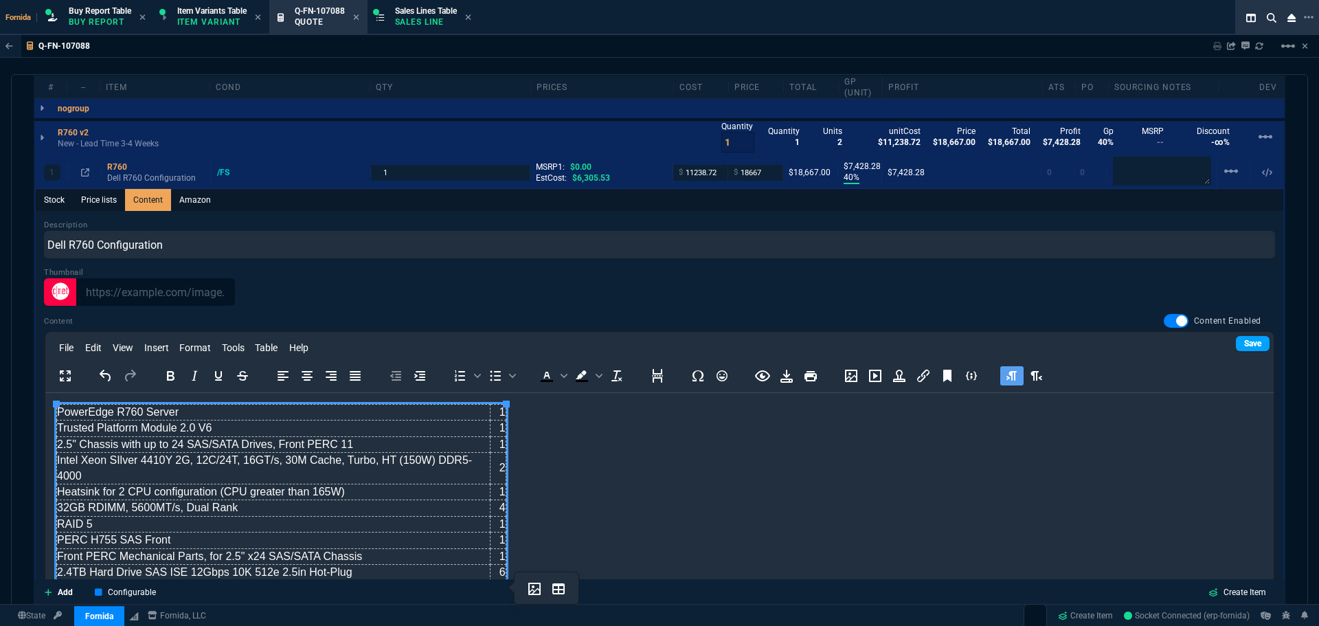
scroll to position [248, 0]
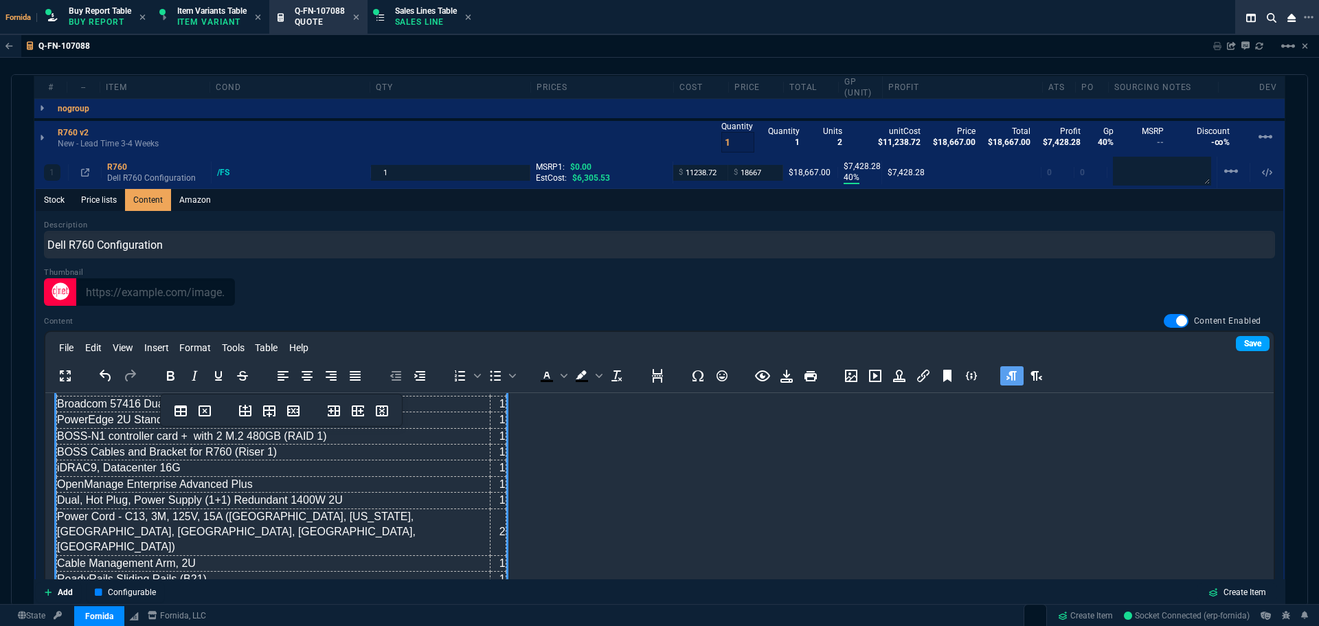
click at [1236, 342] on link "Save" at bounding box center [1253, 343] width 34 height 15
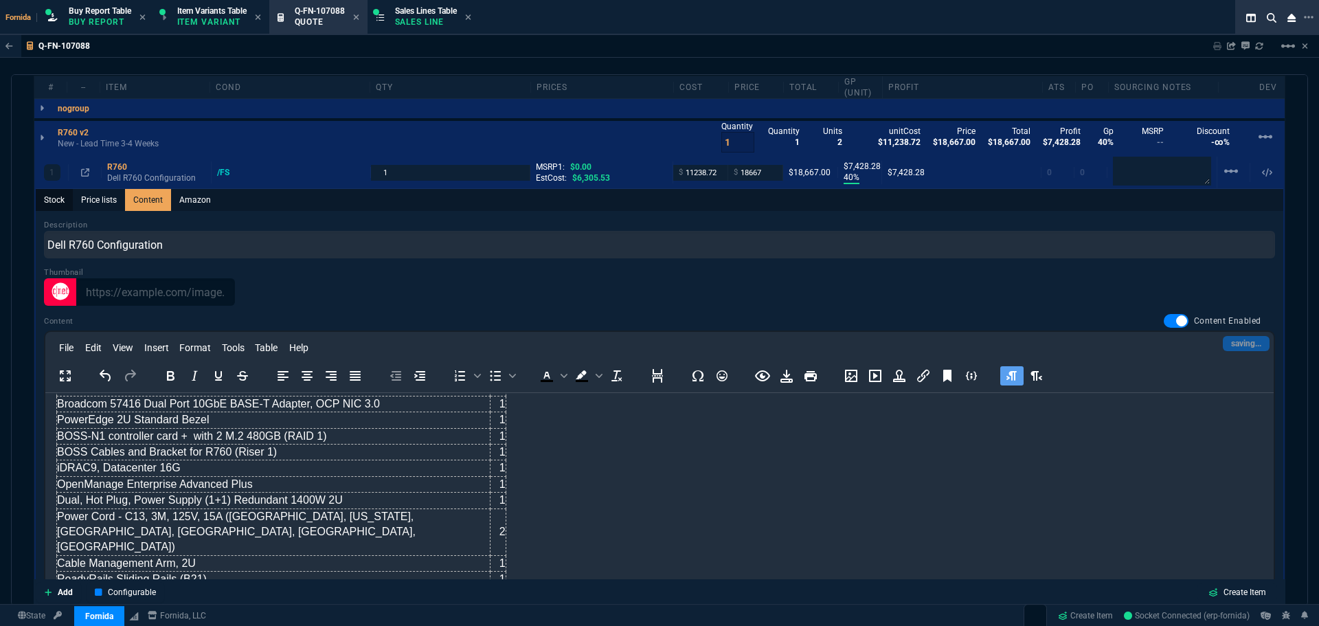
click at [63, 207] on link "Stock" at bounding box center [54, 200] width 37 height 22
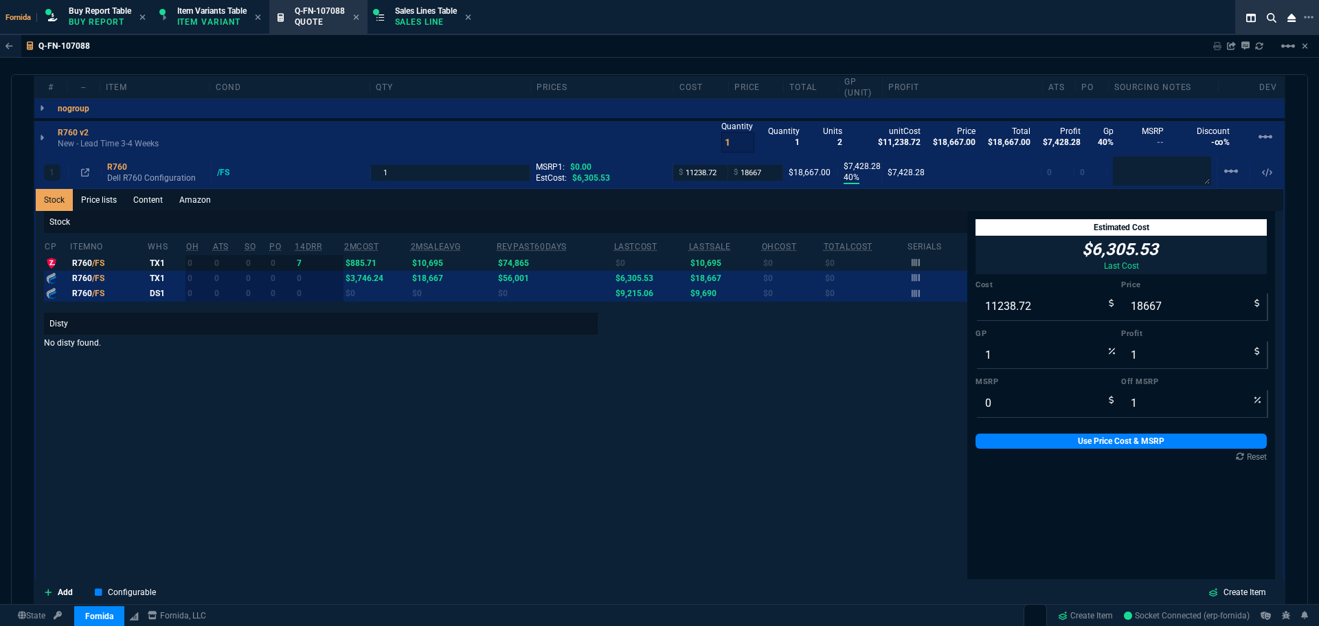
type input "40"
type input "7428"
click at [1023, 389] on div "MSRP 0" at bounding box center [1048, 396] width 146 height 40
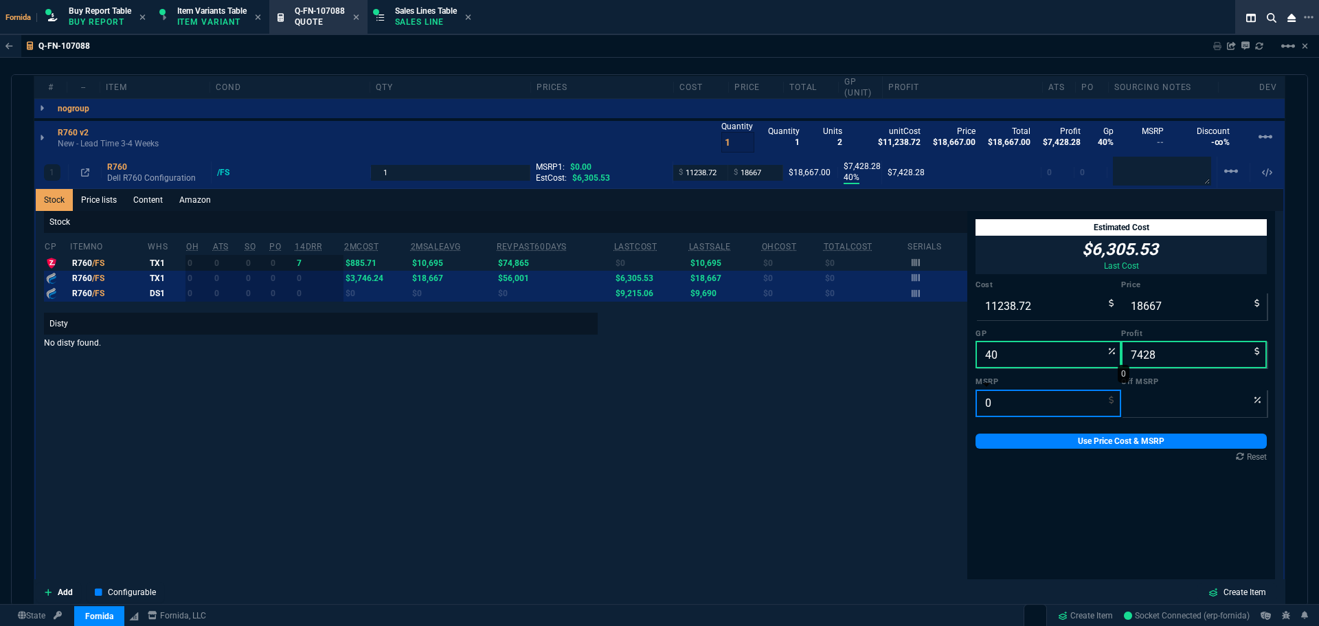
click at [1020, 410] on input "0" at bounding box center [1048, 402] width 146 height 27
paste input "44282.31"
type input "44282.31"
type input "58"
type input "44282.31"
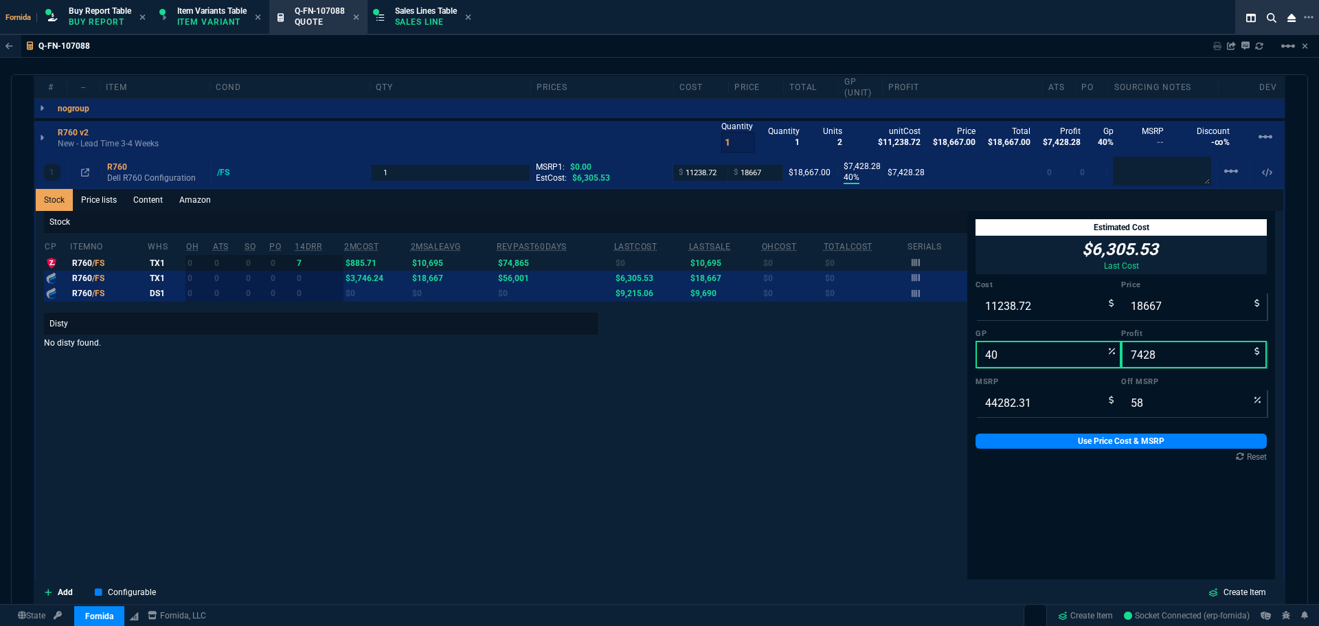
click at [84, 510] on div "Stock cp ItemNo WHS OH ATS SO PO 14DRR 2MCost 2MSaleAvg RevPast60Days lastCost …" at bounding box center [505, 430] width 923 height 438
click at [1043, 357] on input "40" at bounding box center [1048, 354] width 146 height 27
click at [1154, 307] on input "18667" at bounding box center [1194, 306] width 146 height 27
click at [1004, 367] on input "40" at bounding box center [1048, 354] width 146 height 27
type input "12"
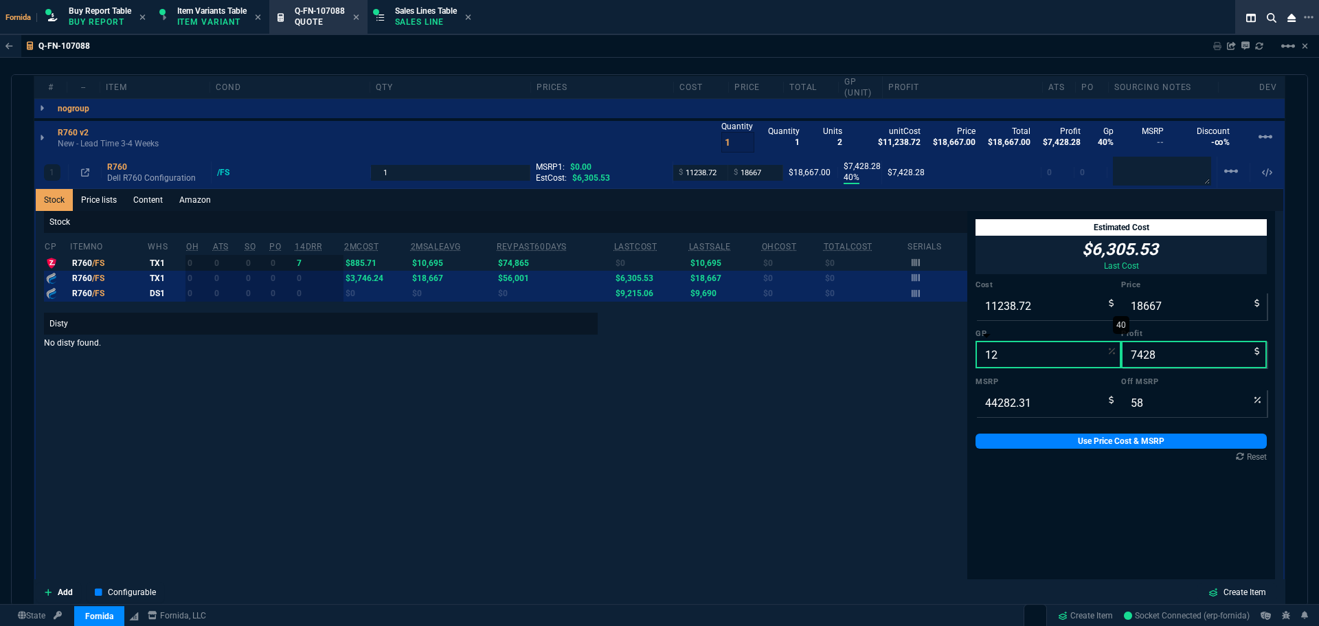
type input "12771"
type input "1532"
type input "71"
click at [1004, 367] on input "12" at bounding box center [1048, 354] width 146 height 27
type input "2"
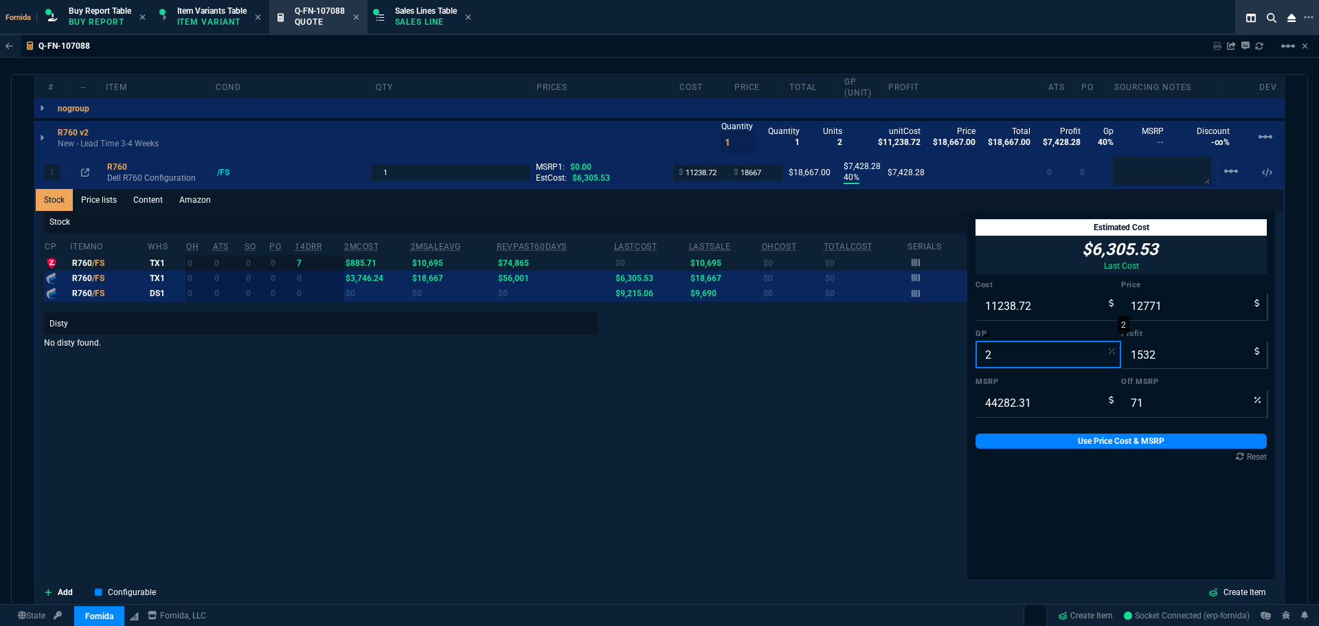
type input "11468"
type input "229"
type input "20"
type input "74"
type input "14048"
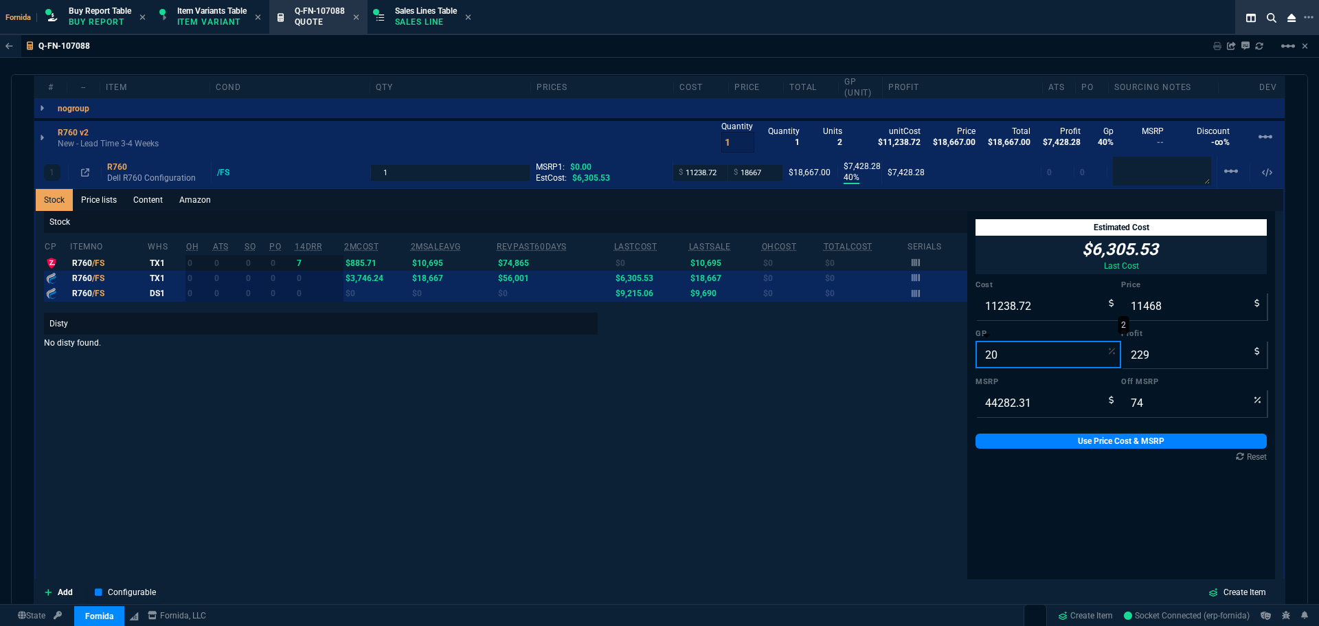
type input "2809"
type input "68"
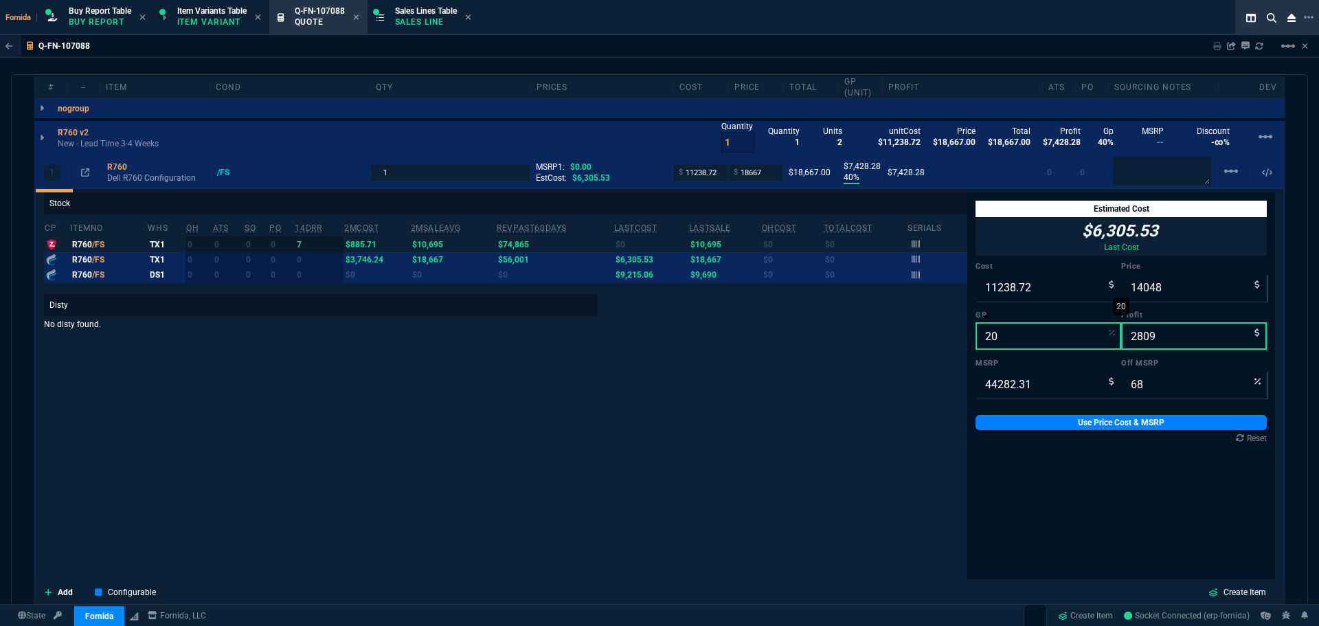
scroll to position [23, 0]
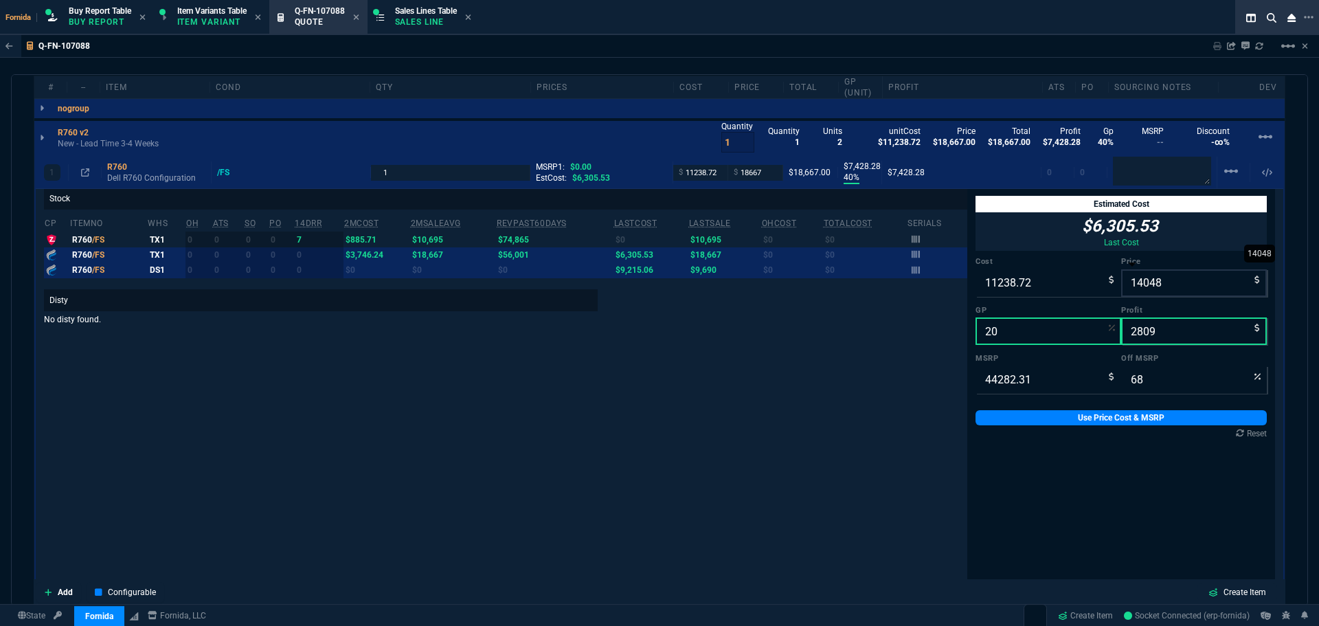
type input "20"
click at [1121, 278] on input "14048" at bounding box center [1194, 282] width 146 height 27
type input "14"
type input "-80177"
type input "-11225"
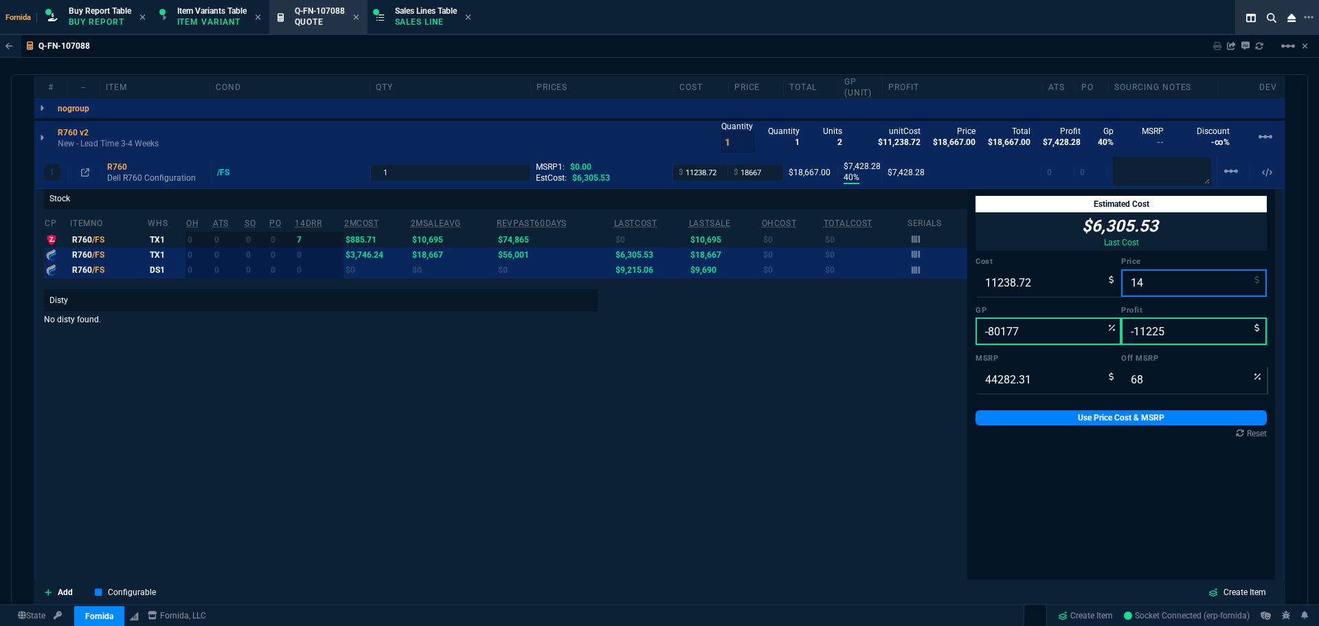
type input "100"
type input "1409"
type input "-698"
type input "-9830"
type input "14095"
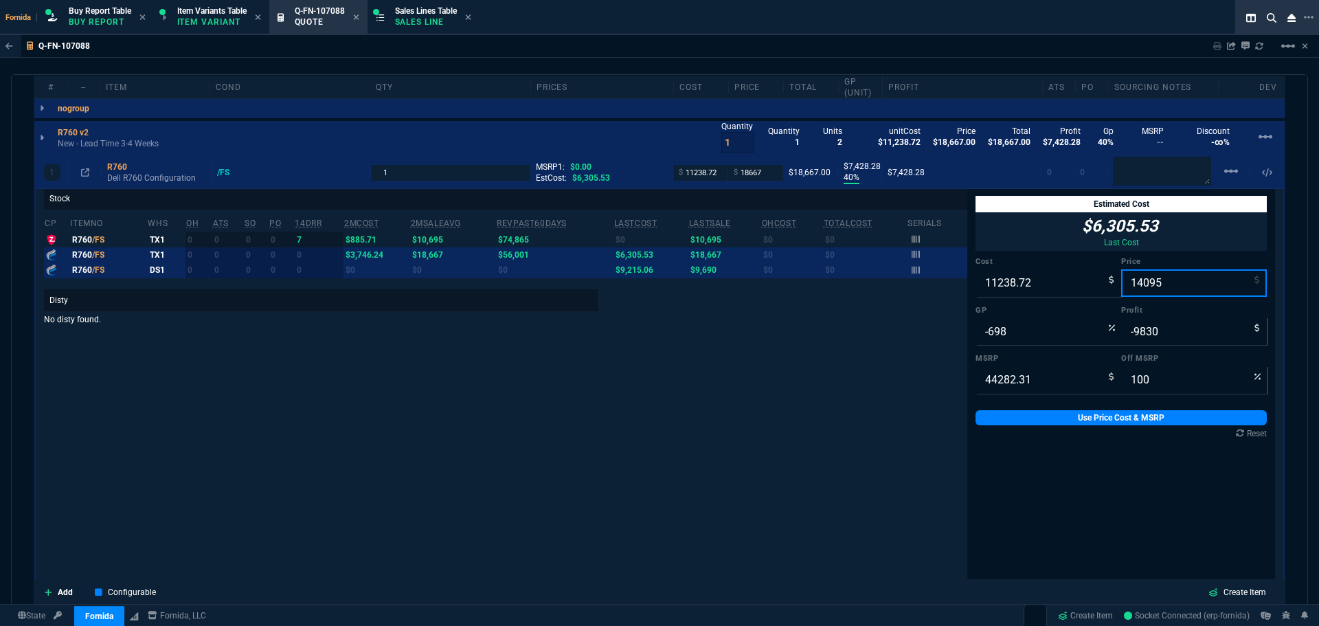
type input "68"
type input "20"
type input "2856"
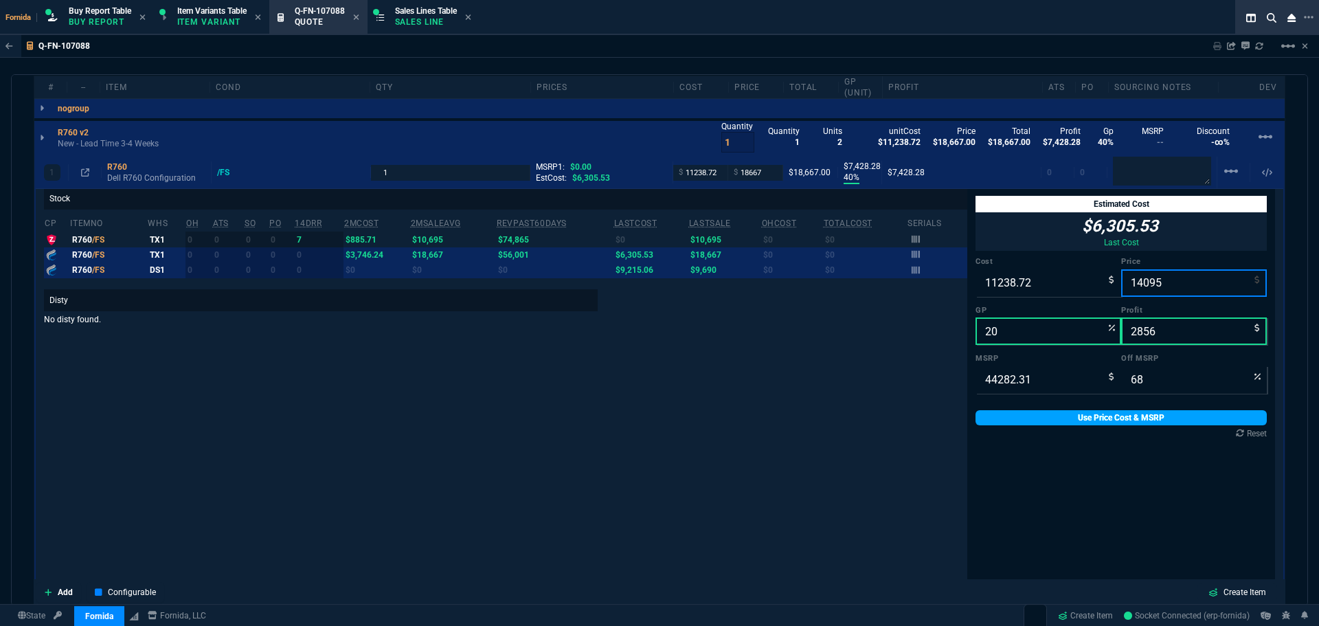
type input "14095"
click at [1128, 416] on link "Use Price Cost & MSRP" at bounding box center [1120, 417] width 291 height 15
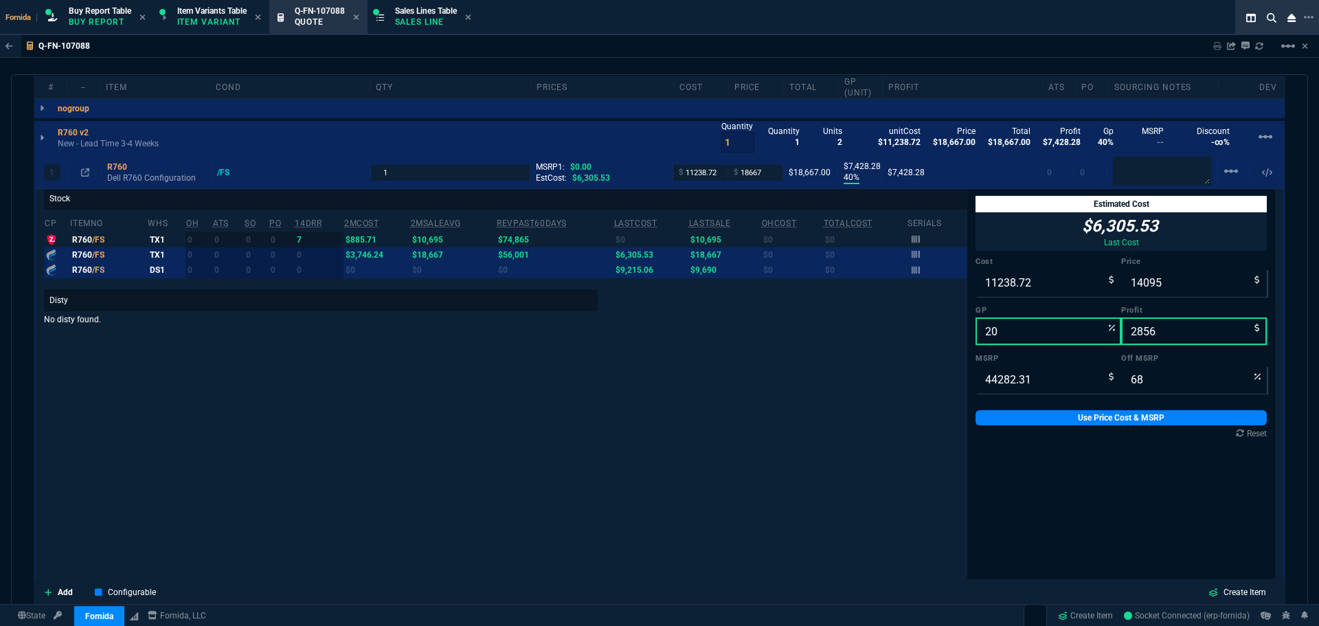
type input "14095"
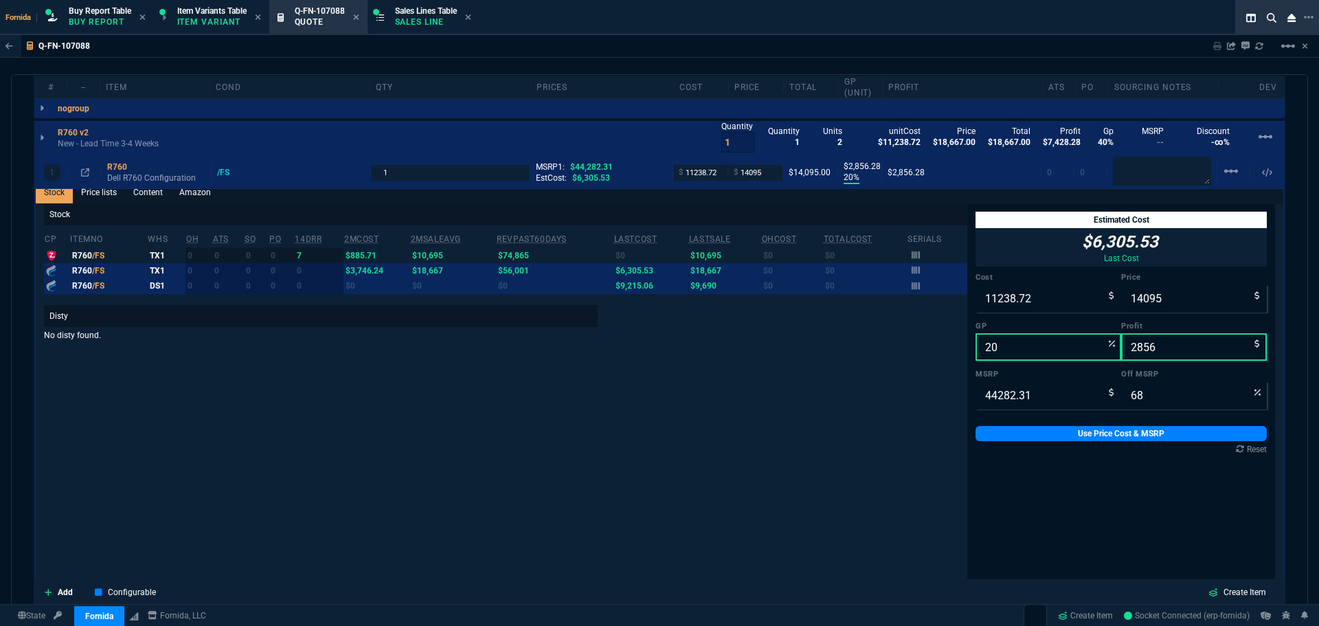
scroll to position [0, 0]
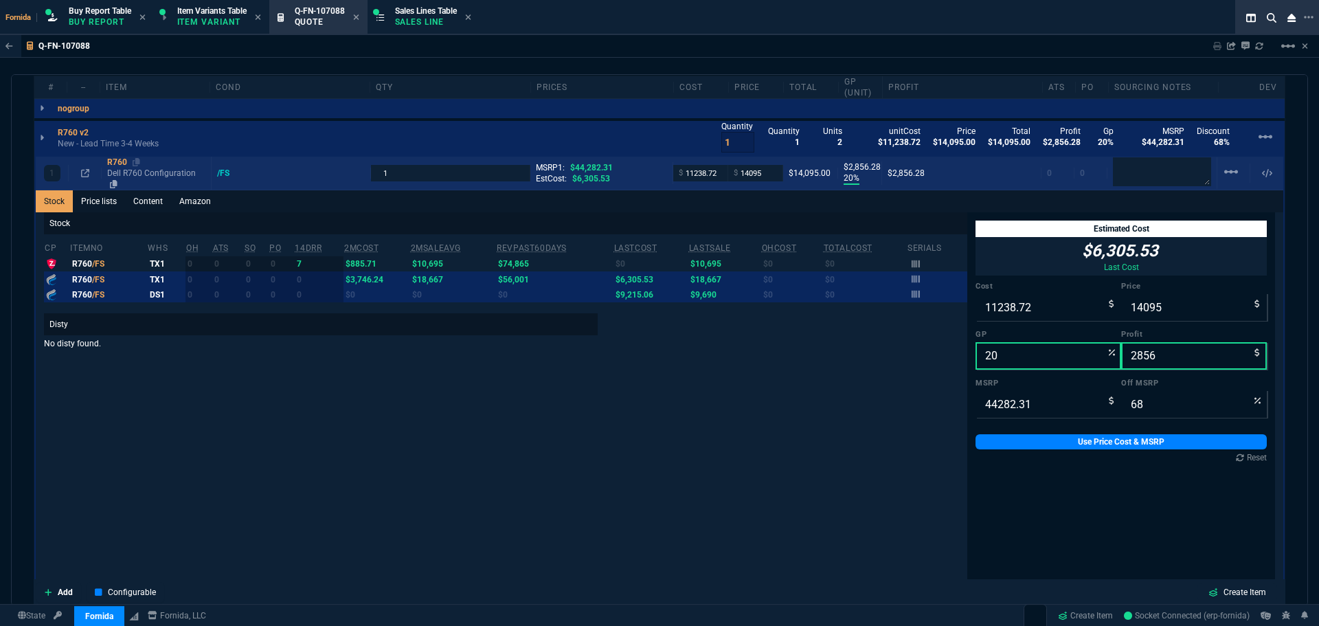
click at [129, 182] on p "Dell R760 Configuration" at bounding box center [156, 179] width 98 height 22
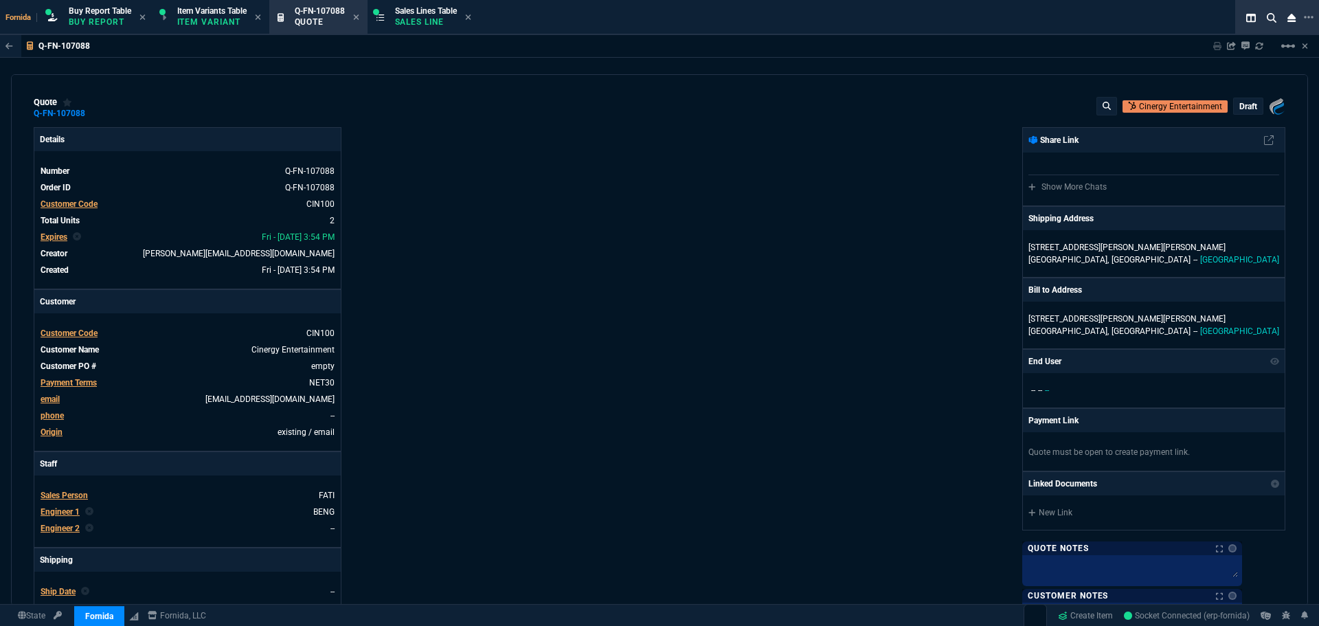
click at [89, 117] on div "Q-FN-107088" at bounding box center [66, 113] width 65 height 11
drag, startPoint x: 95, startPoint y: 113, endPoint x: 64, endPoint y: 118, distance: 32.0
click at [94, 113] on icon at bounding box center [95, 113] width 8 height 8
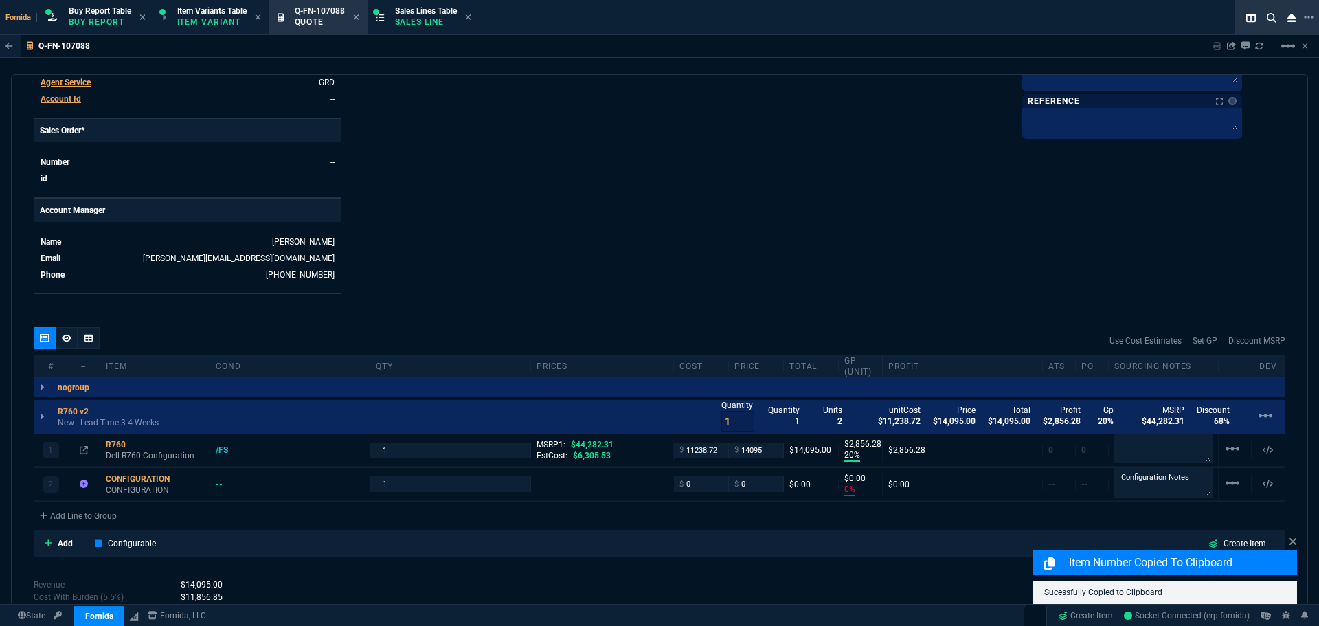
scroll to position [683, 0]
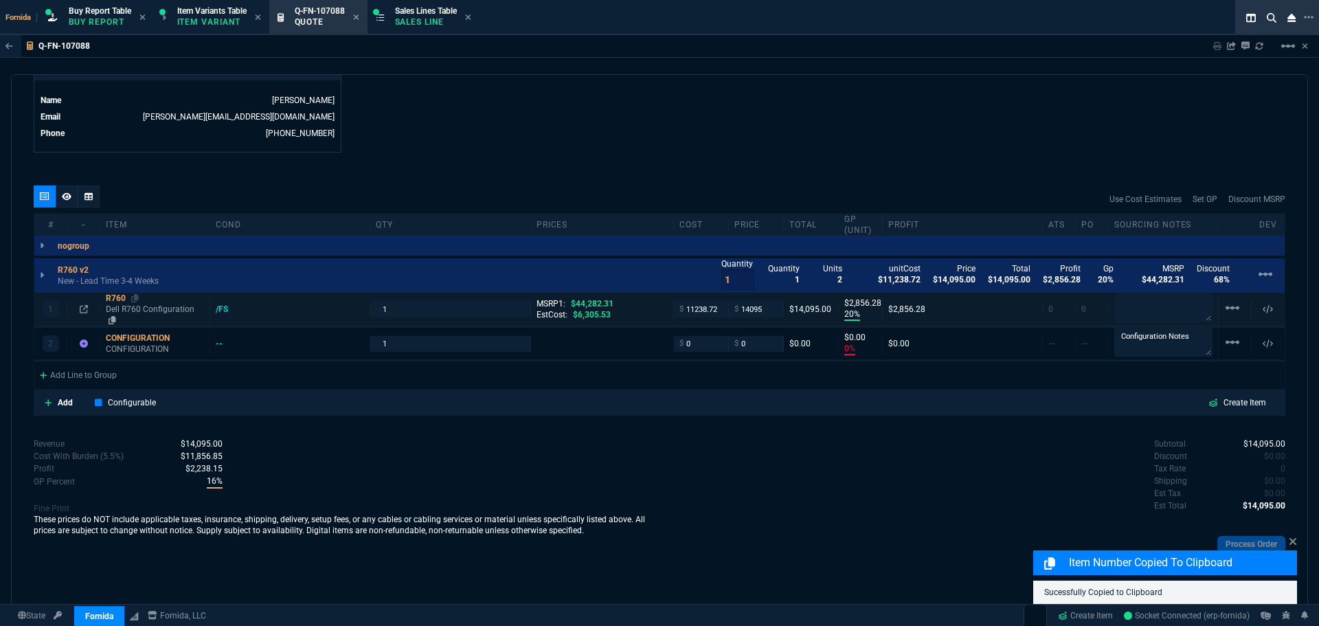
drag, startPoint x: 107, startPoint y: 305, endPoint x: 146, endPoint y: 301, distance: 39.4
click at [107, 305] on p "Dell R760 Configuration" at bounding box center [155, 315] width 98 height 22
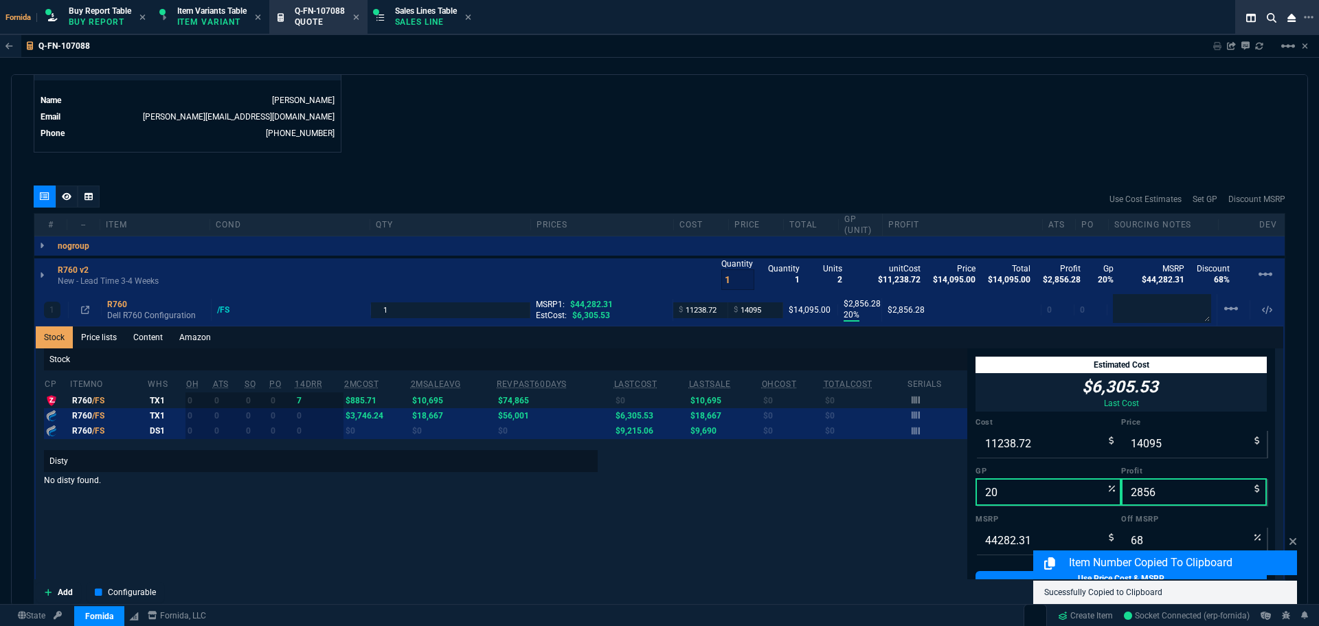
scroll to position [821, 0]
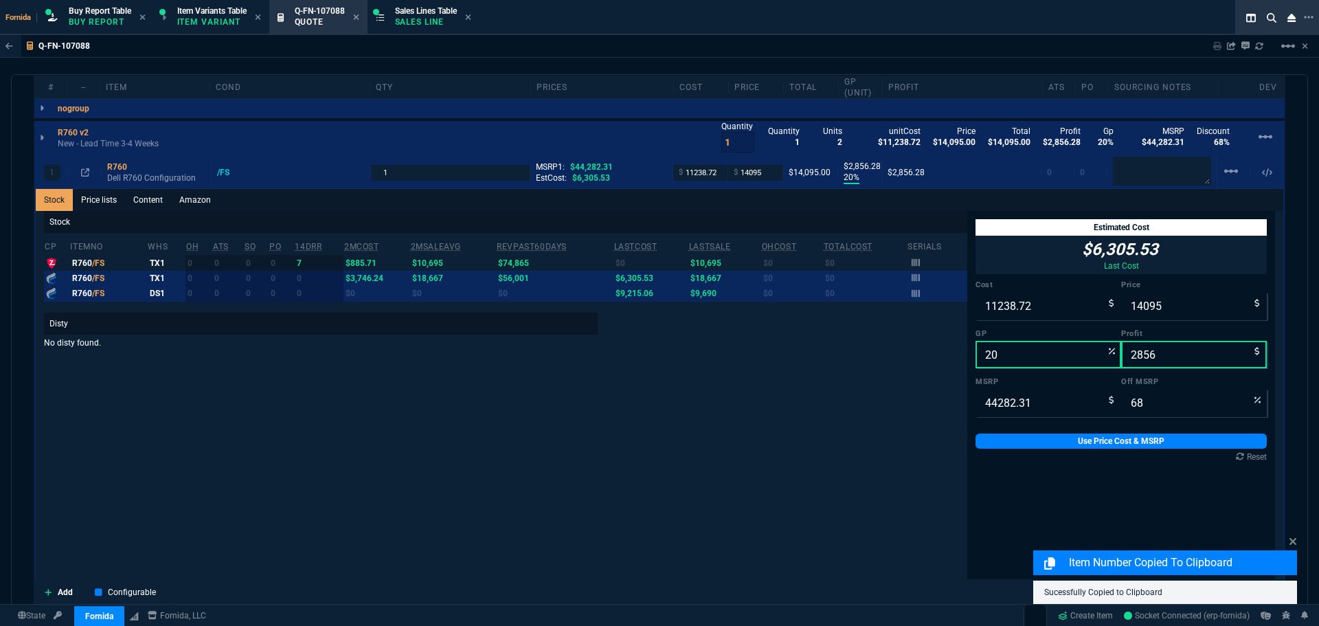
click at [401, 12] on span "Sales Lines Table" at bounding box center [426, 11] width 62 height 10
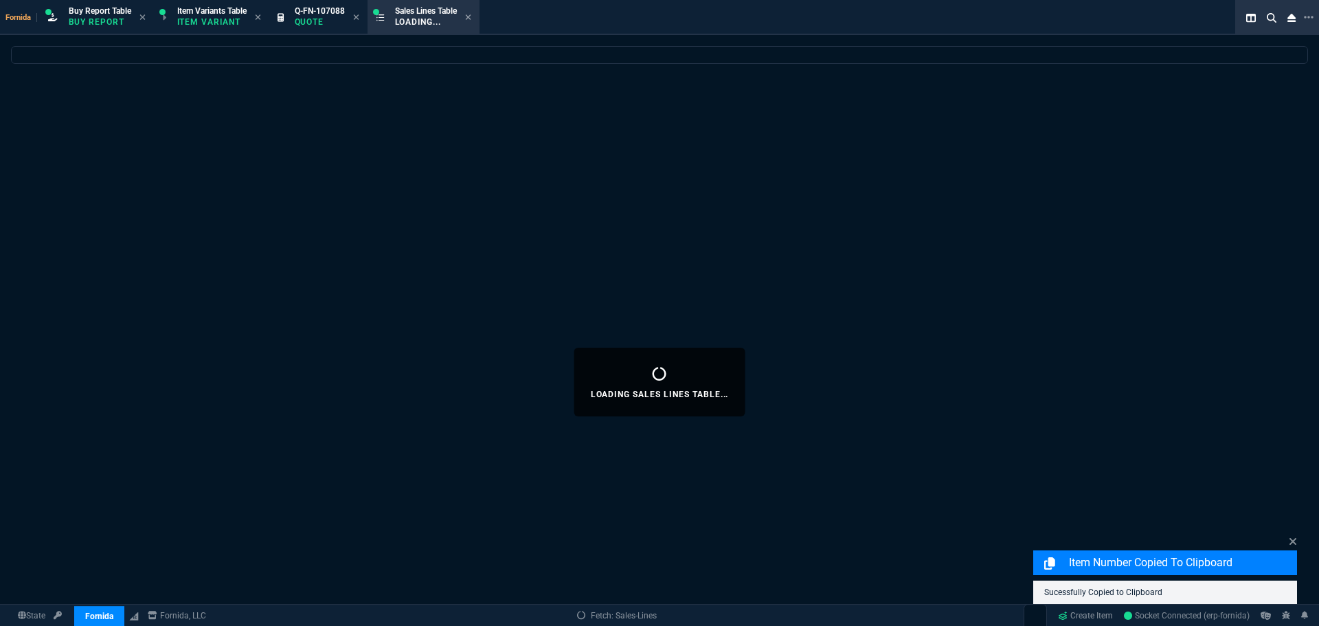
click at [353, 19] on div "Q-FN-107088 Quote" at bounding box center [327, 17] width 65 height 24
click at [359, 19] on icon at bounding box center [356, 17] width 6 height 8
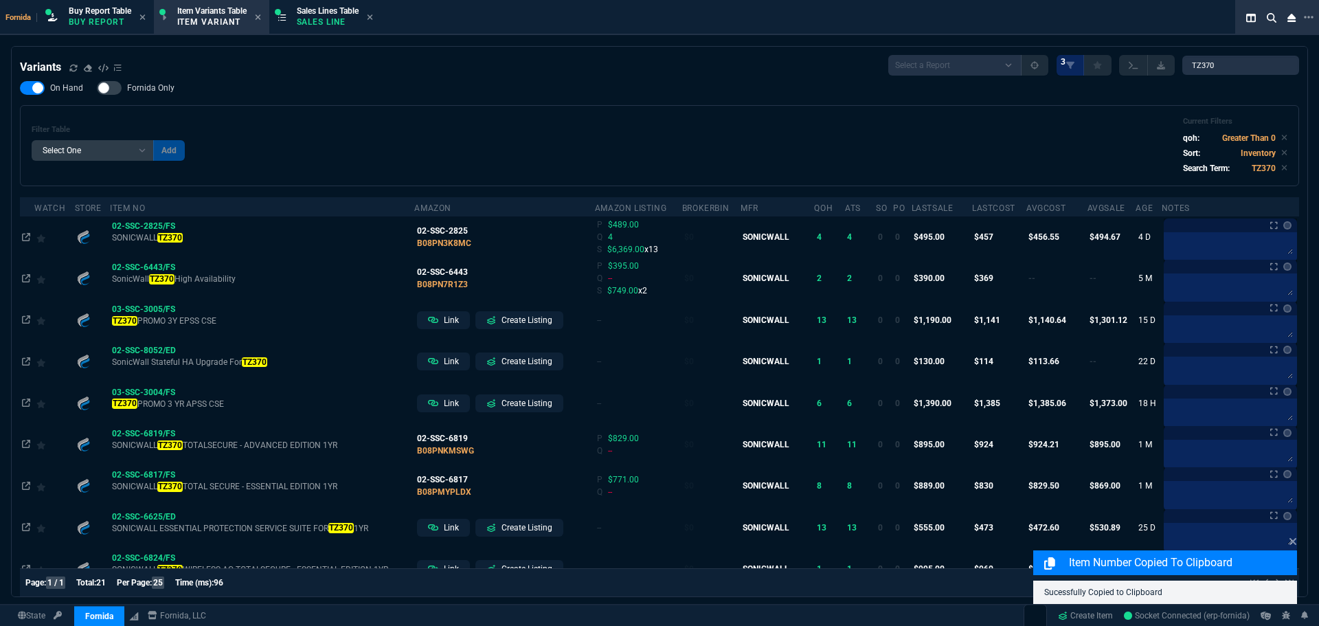
click at [329, 21] on p "Sales Line" at bounding box center [328, 21] width 62 height 11
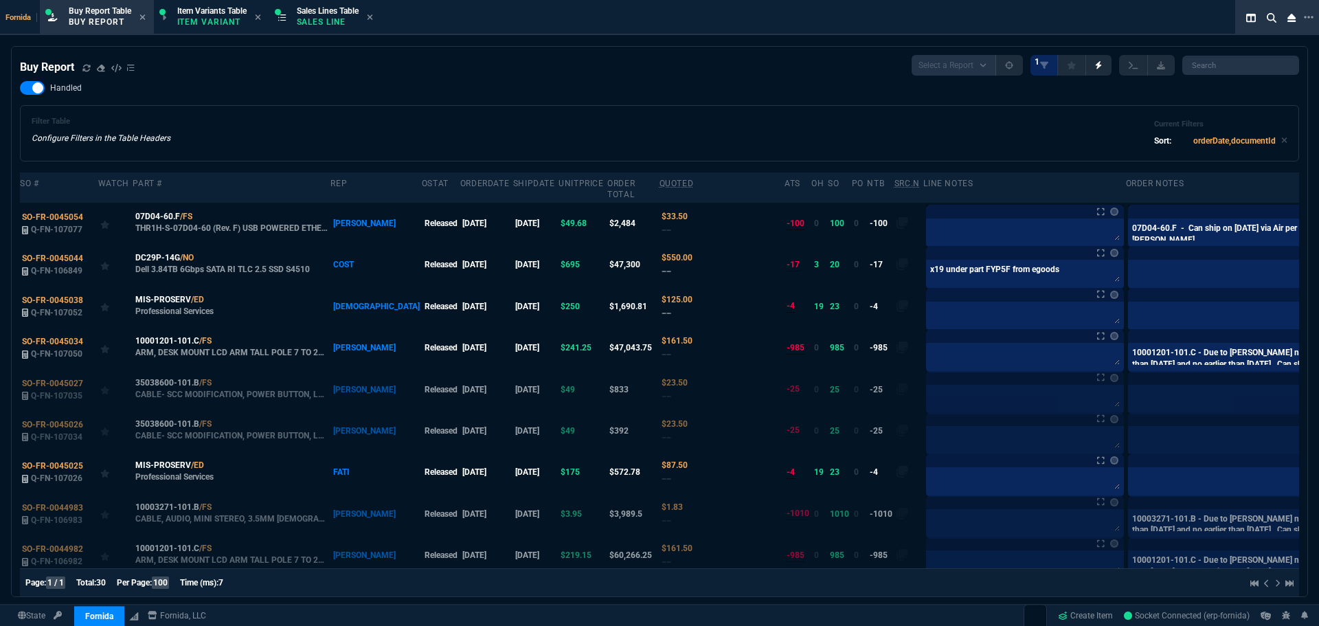
click at [525, 110] on div "Filter Table Configure Filters in the Table Headers Current Filters Sort: order…" at bounding box center [659, 133] width 1279 height 56
click at [457, 145] on div "Filter Table Configure Filters in the Table Headers Current Filters Sort: order…" at bounding box center [660, 133] width 1256 height 33
click at [315, 14] on span "Sales Lines Table" at bounding box center [328, 11] width 62 height 10
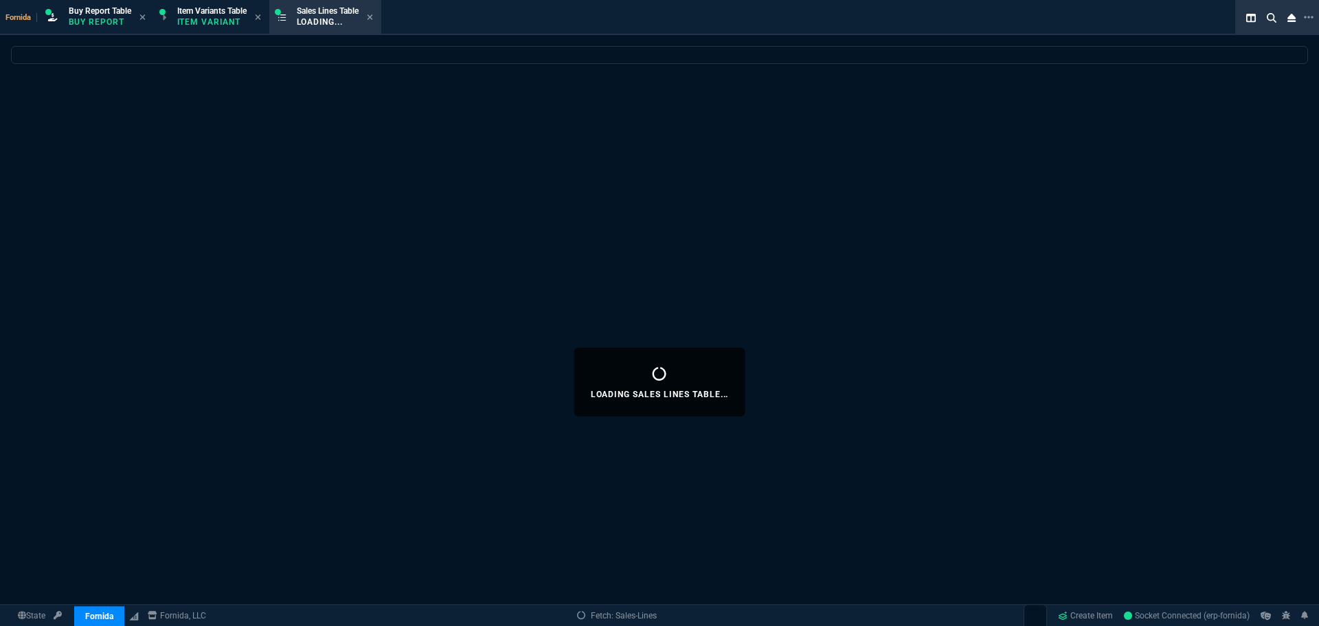
select select
